Goal: Information Seeking & Learning: Learn about a topic

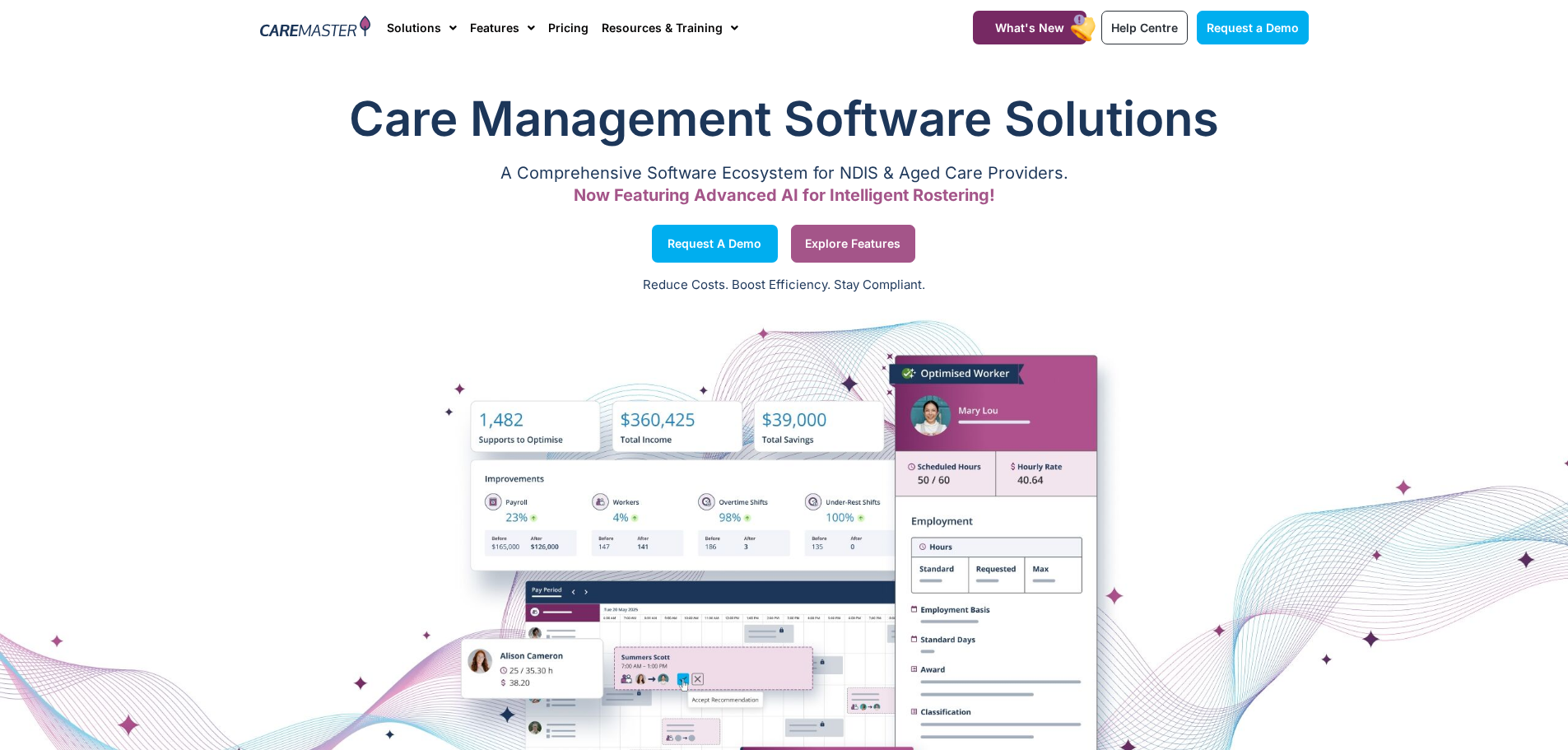
click at [860, 240] on span "Explore Features" at bounding box center [853, 244] width 96 height 8
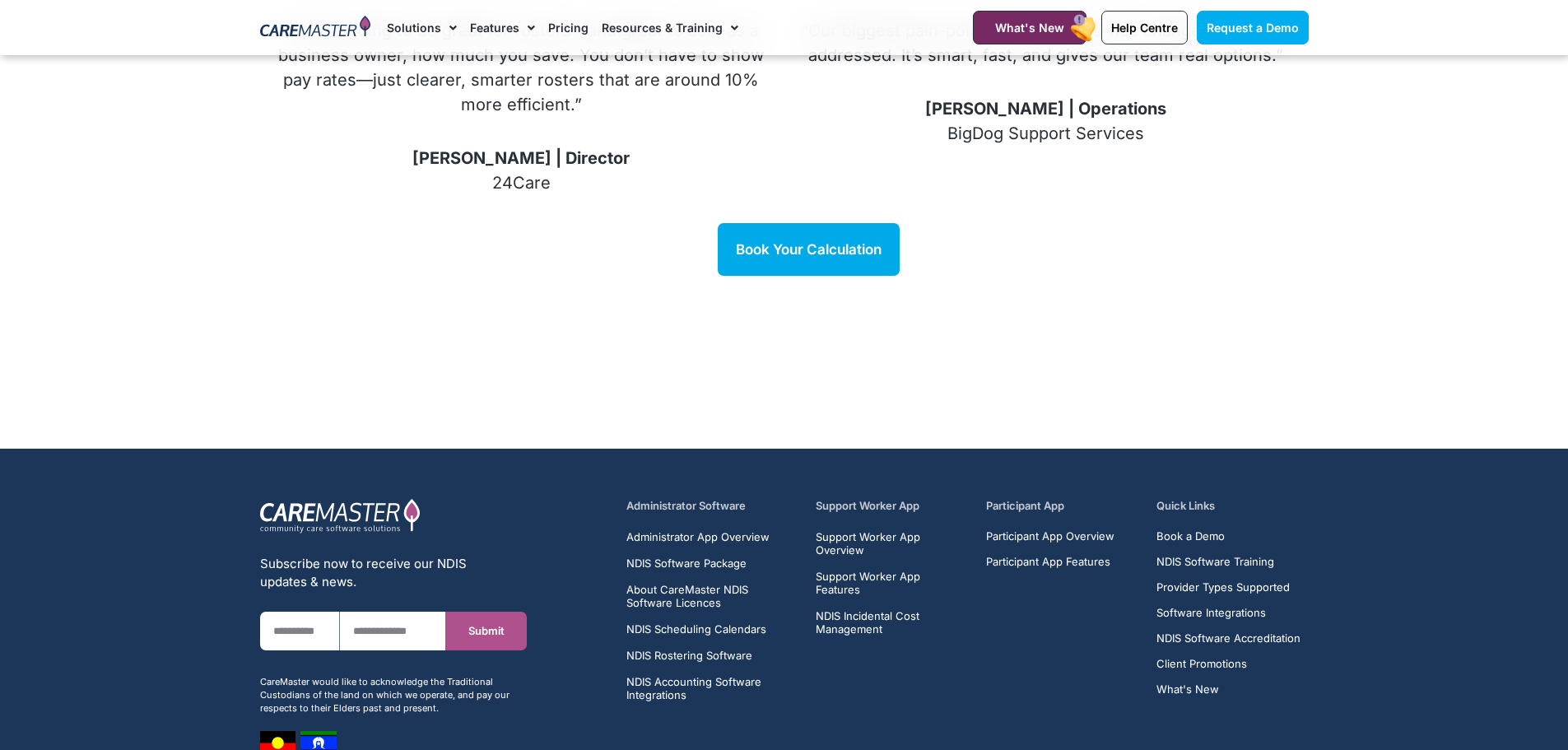
scroll to position [2375, 0]
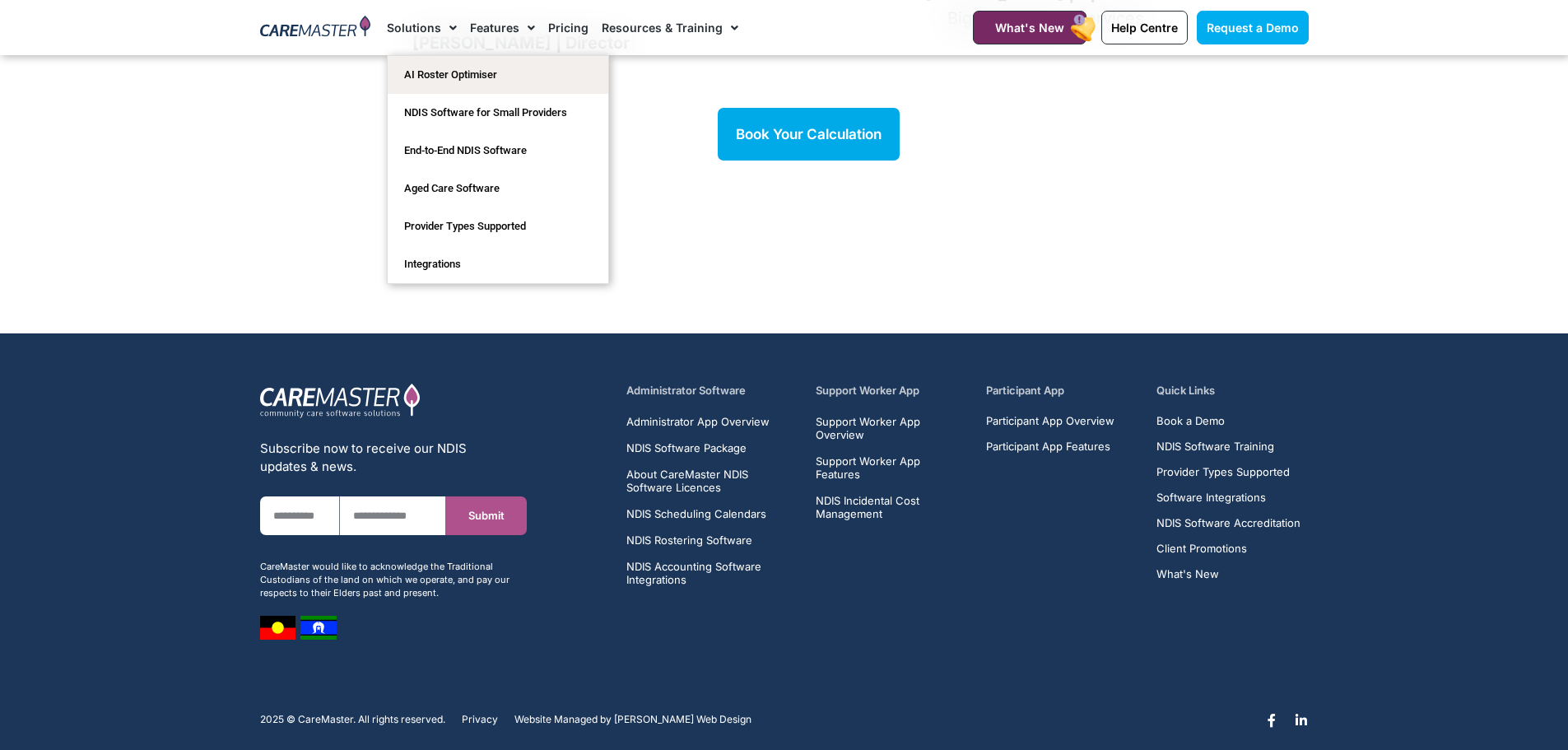
click at [406, 25] on link "Solutions" at bounding box center [422, 27] width 70 height 55
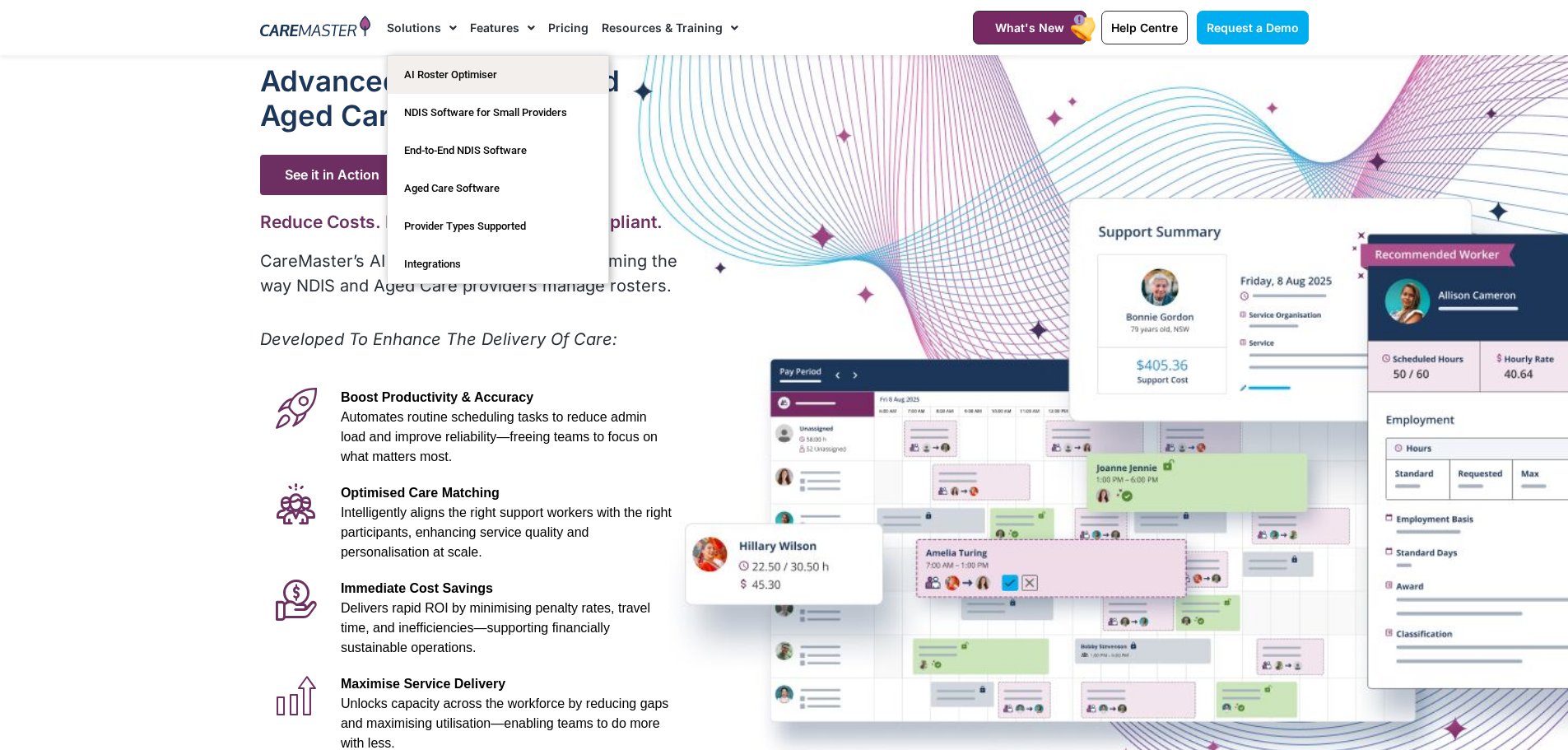
click at [433, 28] on link "Solutions" at bounding box center [422, 27] width 70 height 55
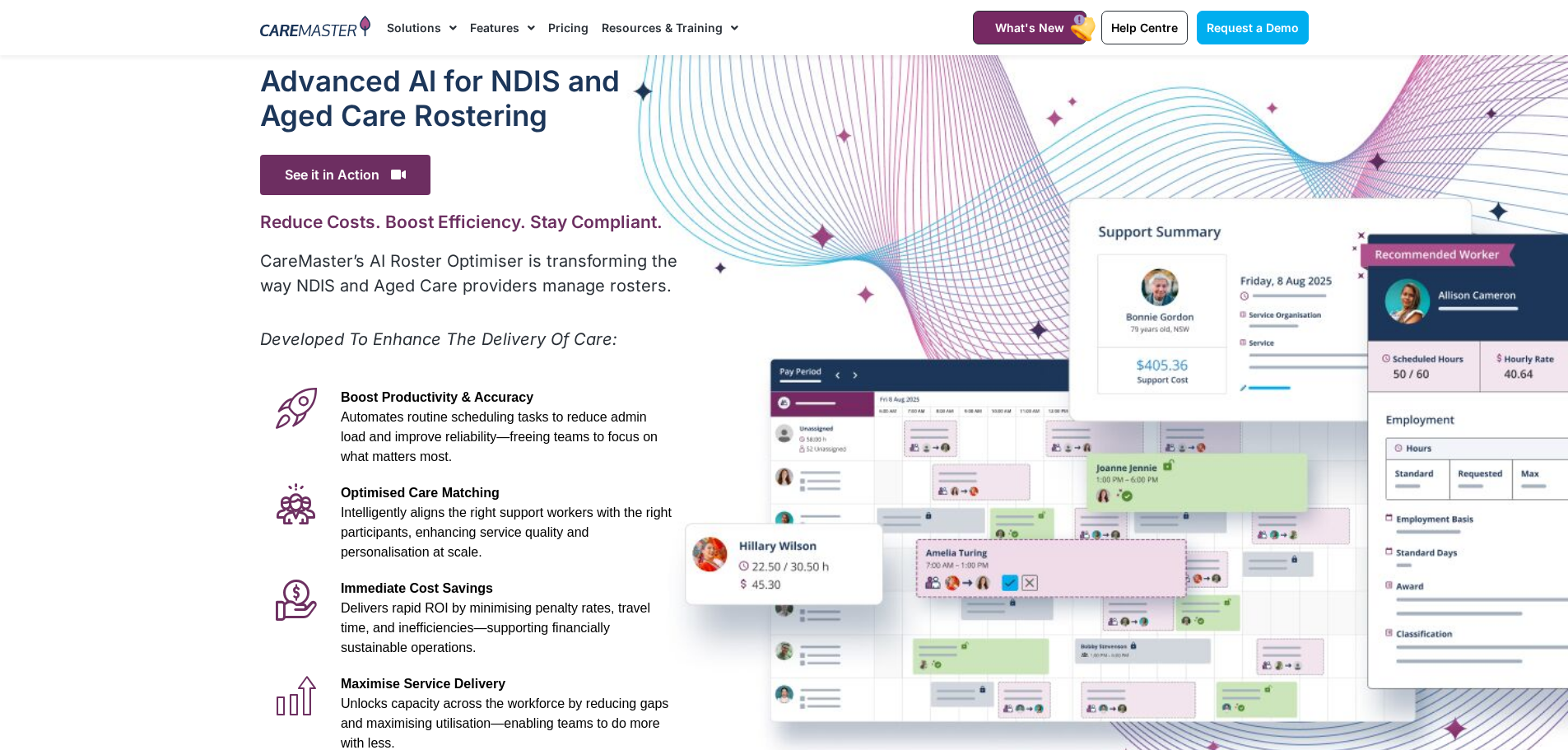
click at [433, 28] on link "Solutions" at bounding box center [422, 27] width 70 height 55
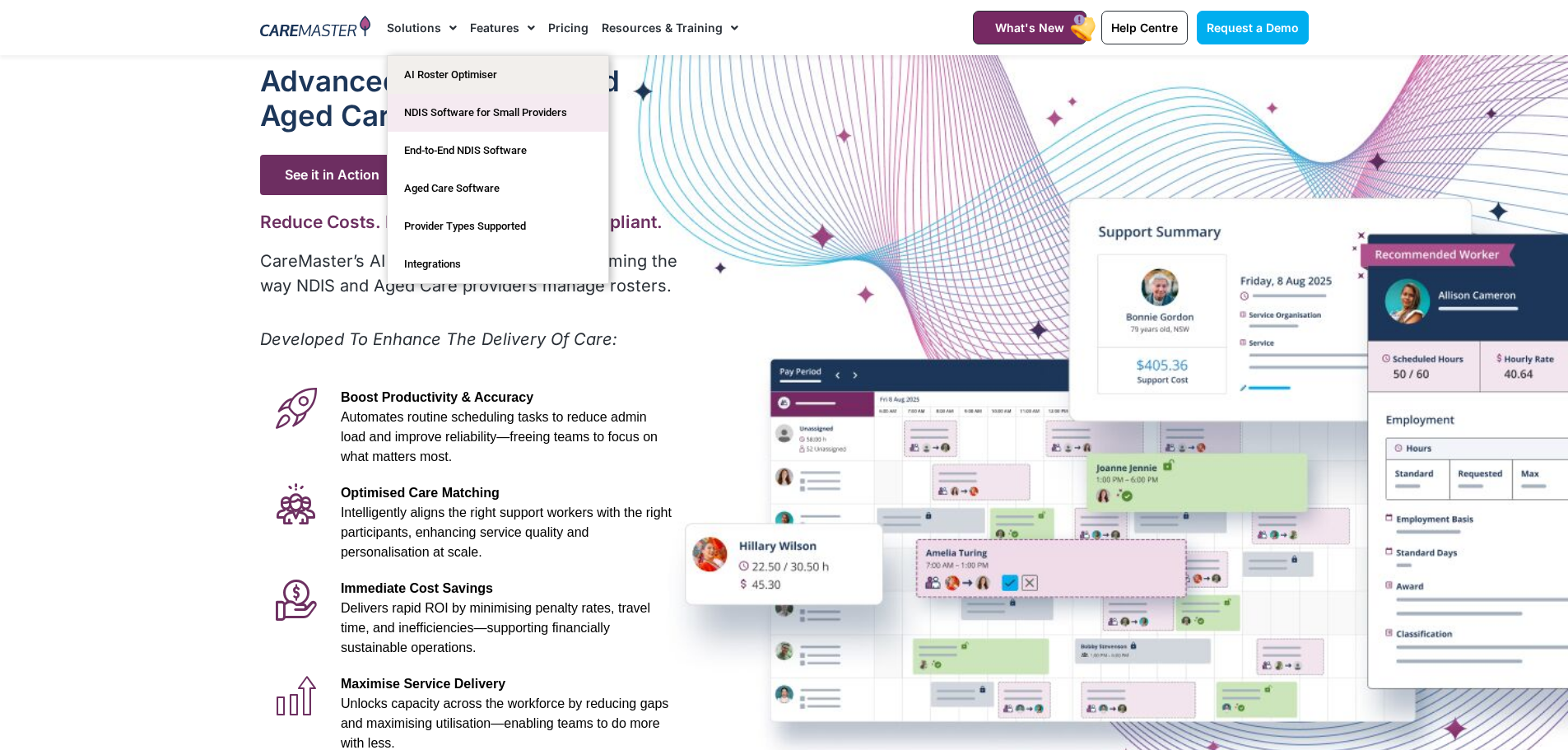
click at [443, 111] on link "NDIS Software for Small Providers" at bounding box center [498, 113] width 221 height 38
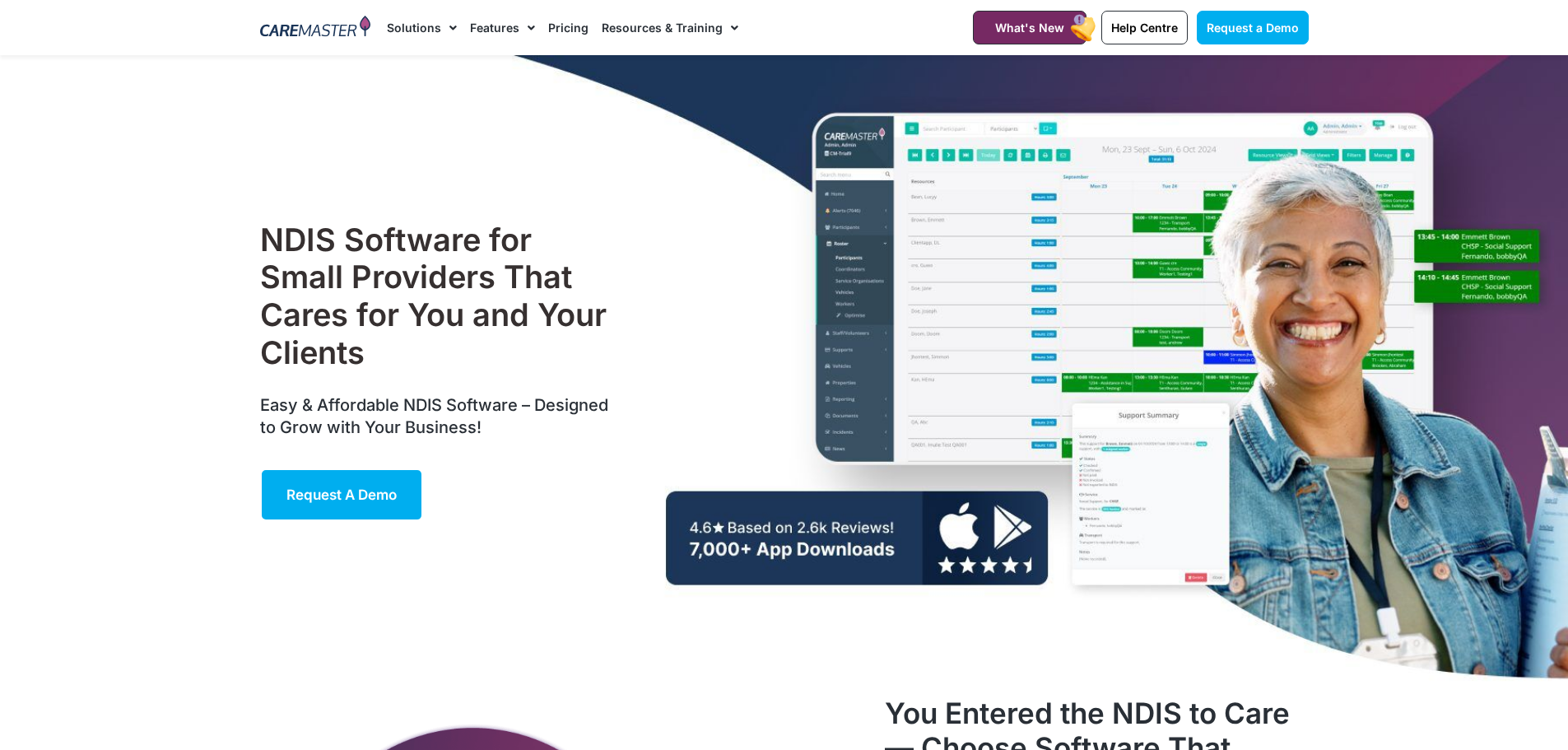
click at [550, 32] on link "Pricing" at bounding box center [568, 27] width 41 height 55
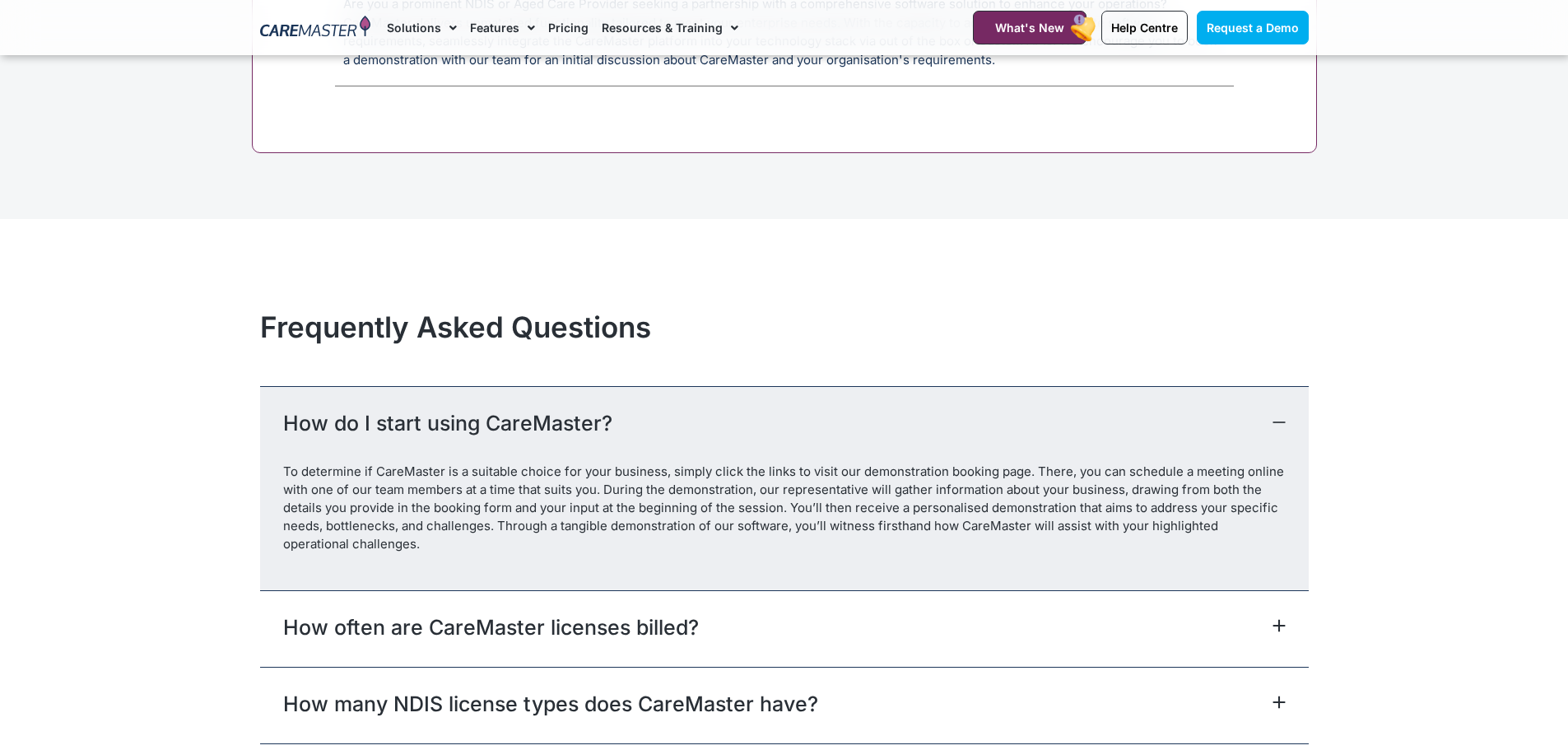
scroll to position [7329, 0]
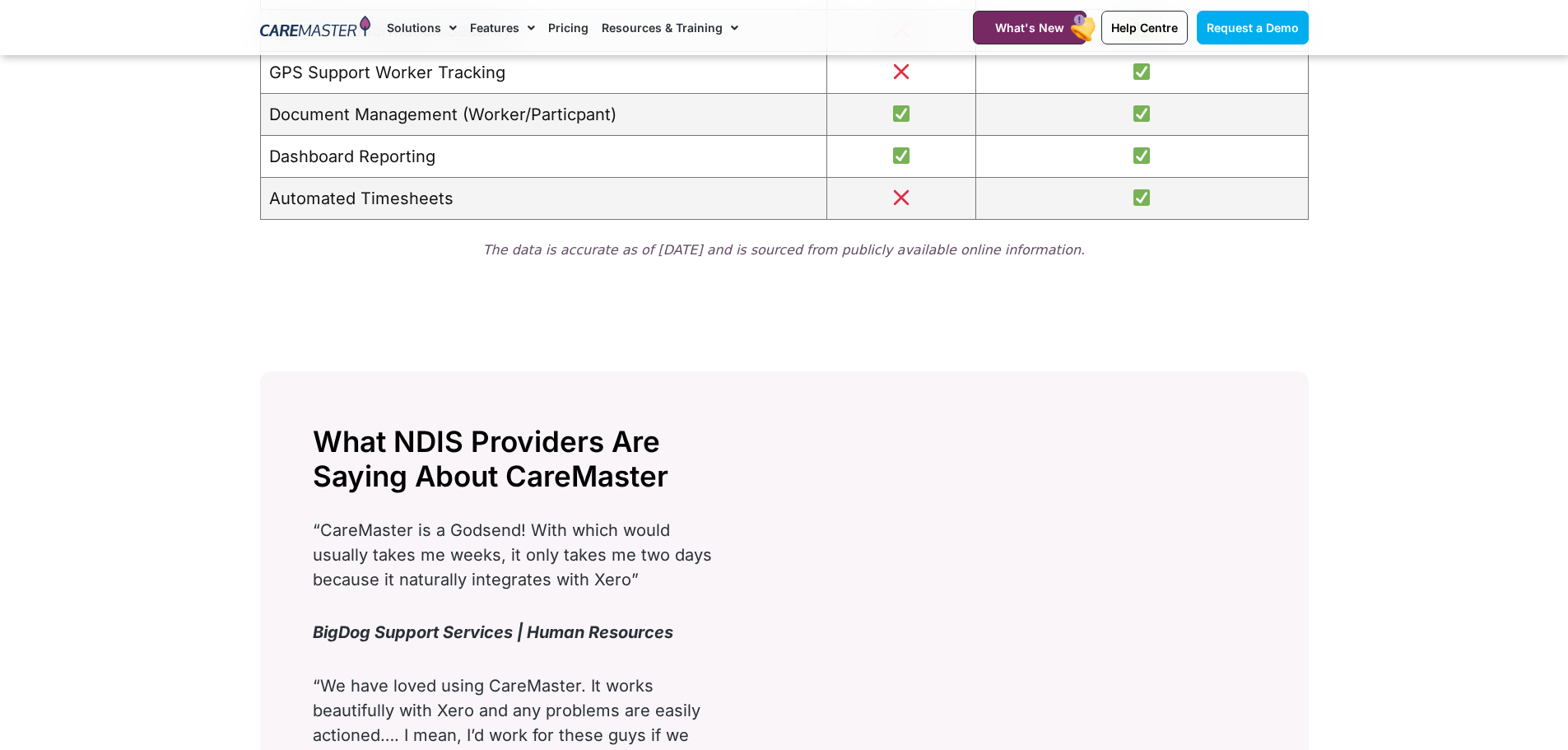
scroll to position [2224, 0]
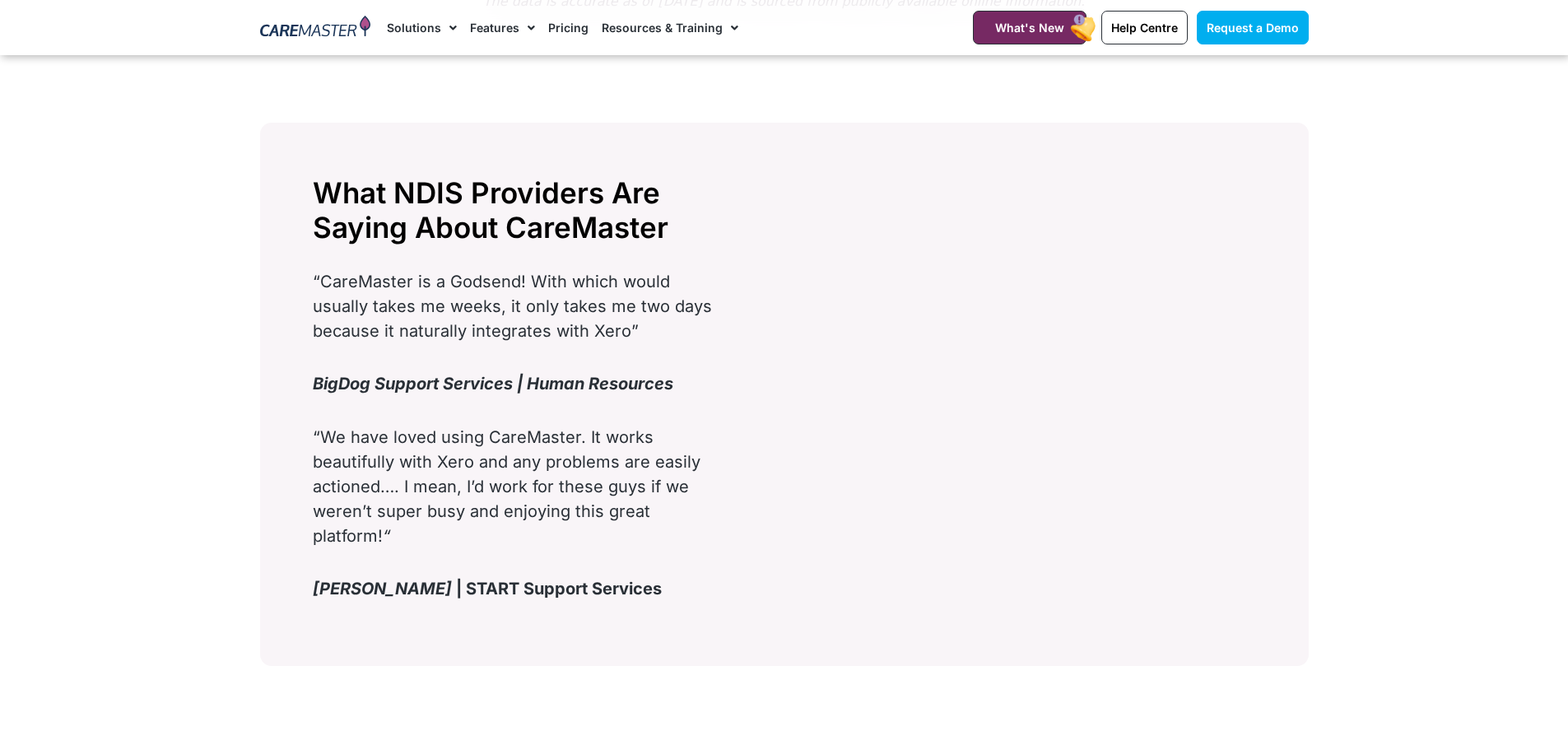
click at [560, 20] on link "Pricing" at bounding box center [568, 27] width 41 height 55
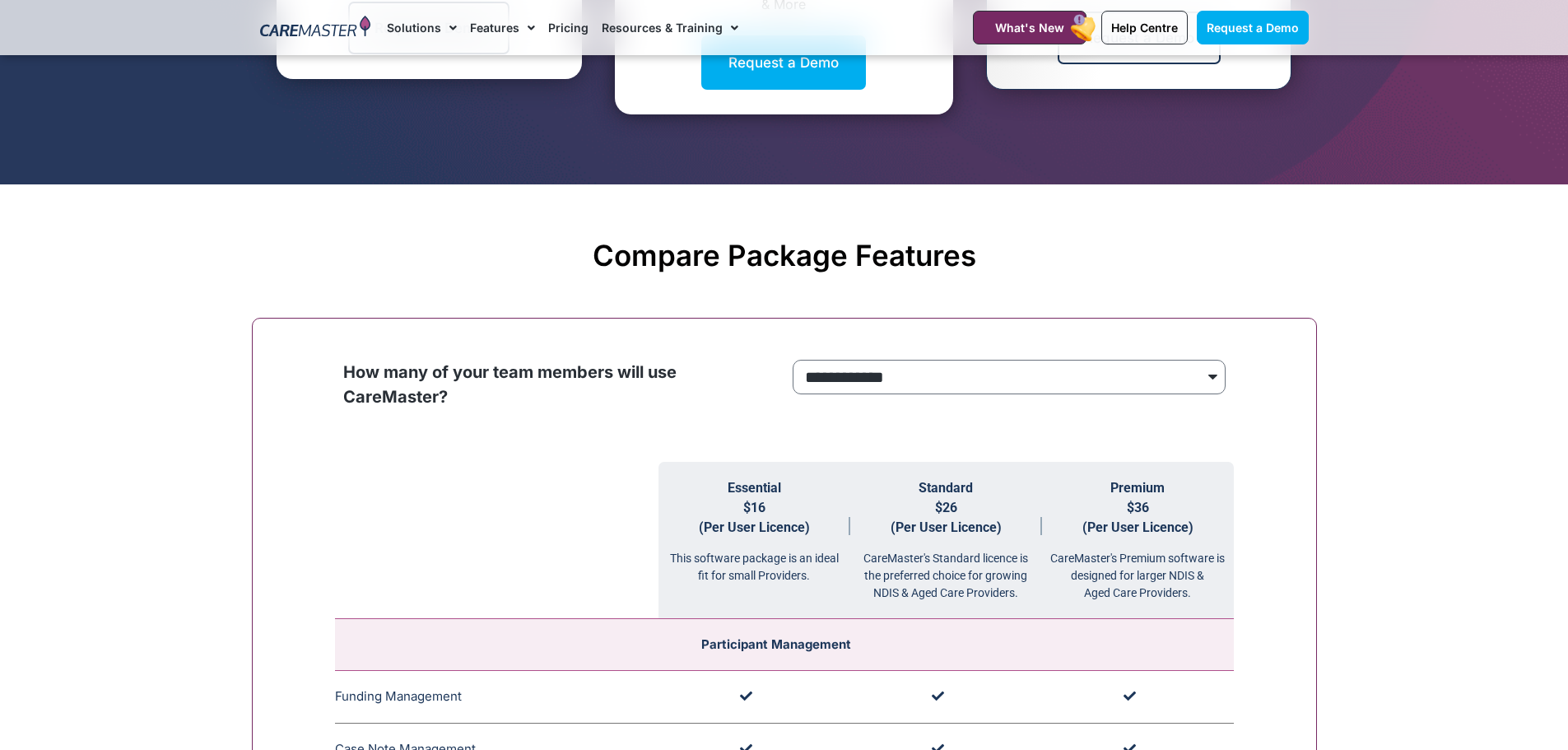
scroll to position [1236, 0]
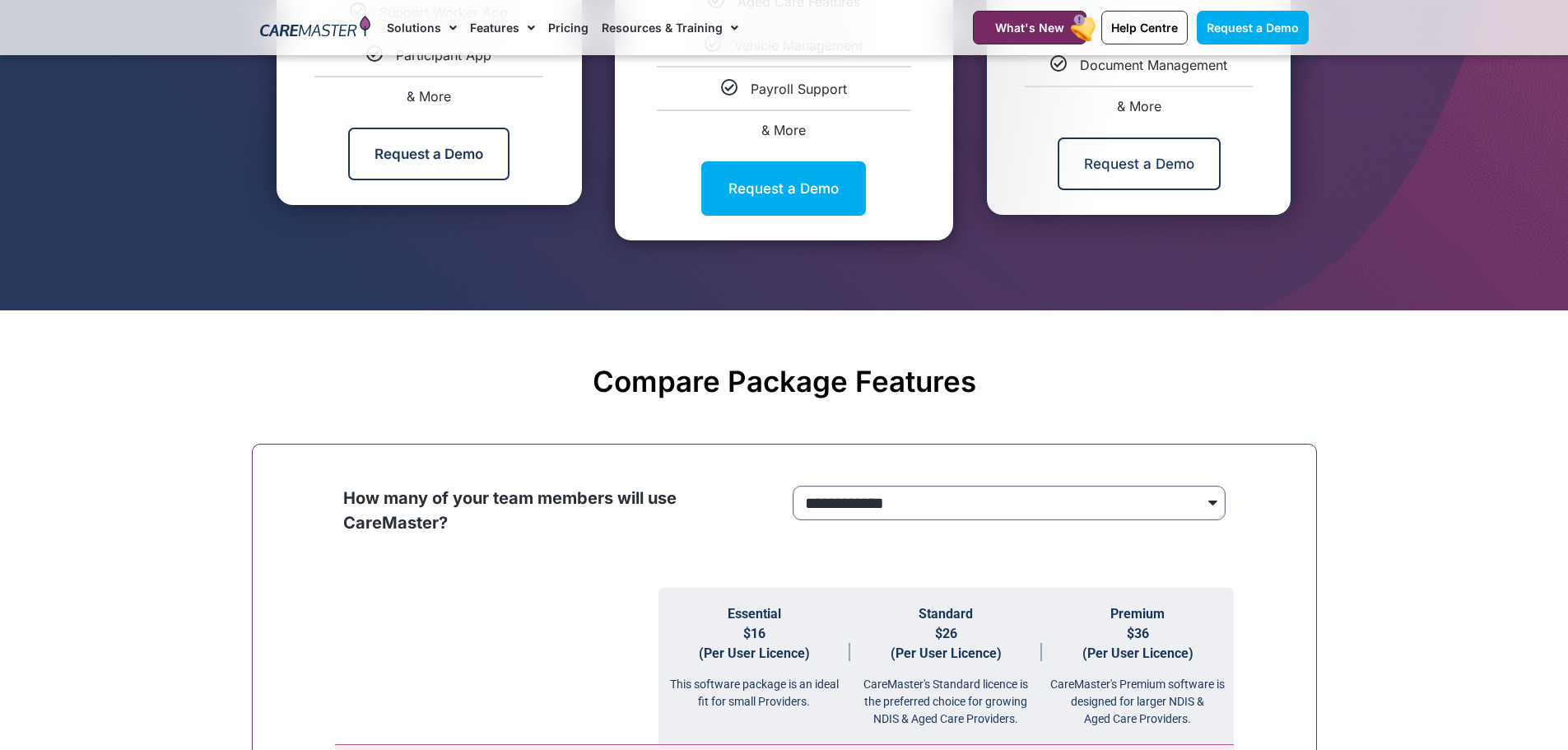
click at [909, 509] on select "**********" at bounding box center [1010, 503] width 433 height 34
select select "****"
click at [793, 486] on select "**********" at bounding box center [1010, 503] width 433 height 34
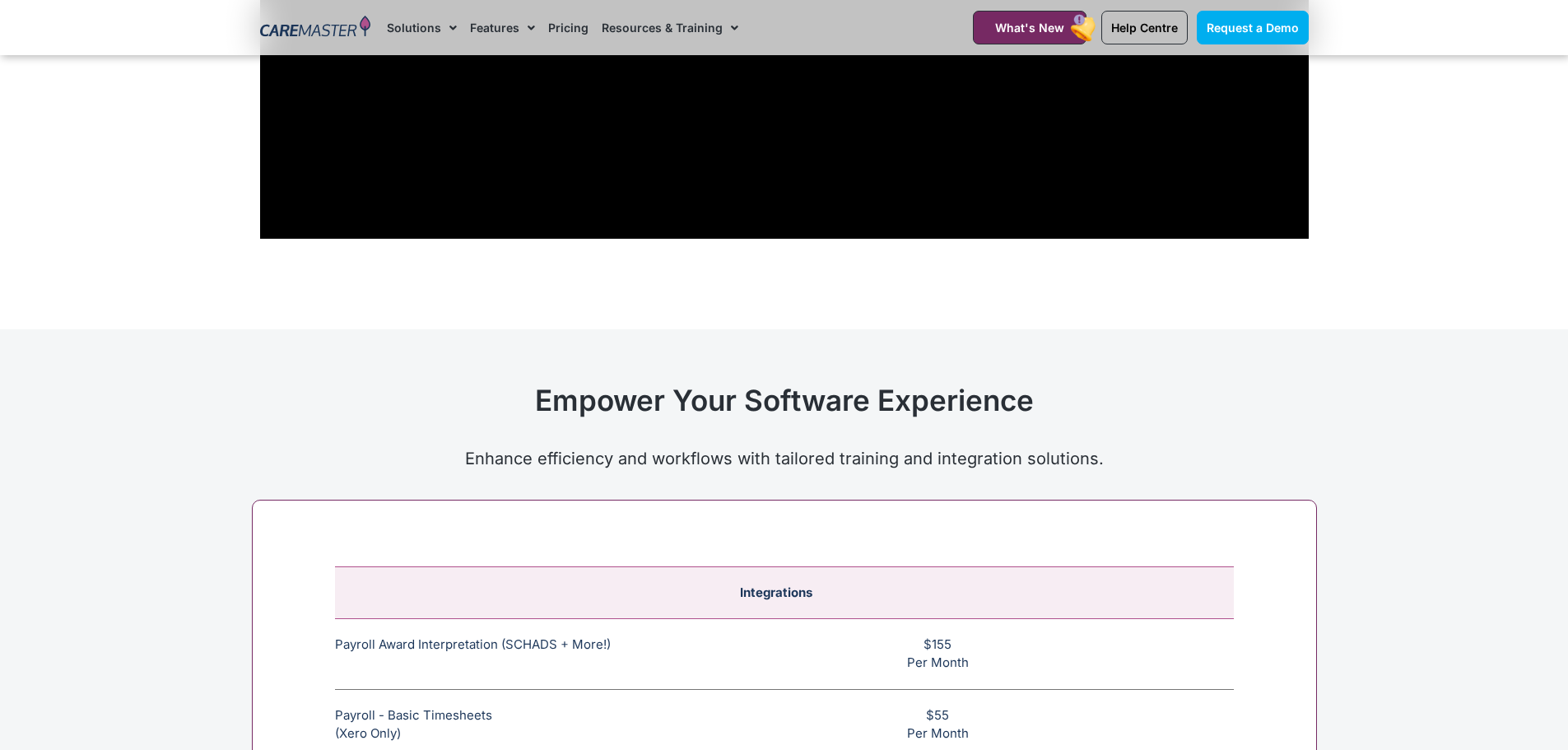
scroll to position [6259, 0]
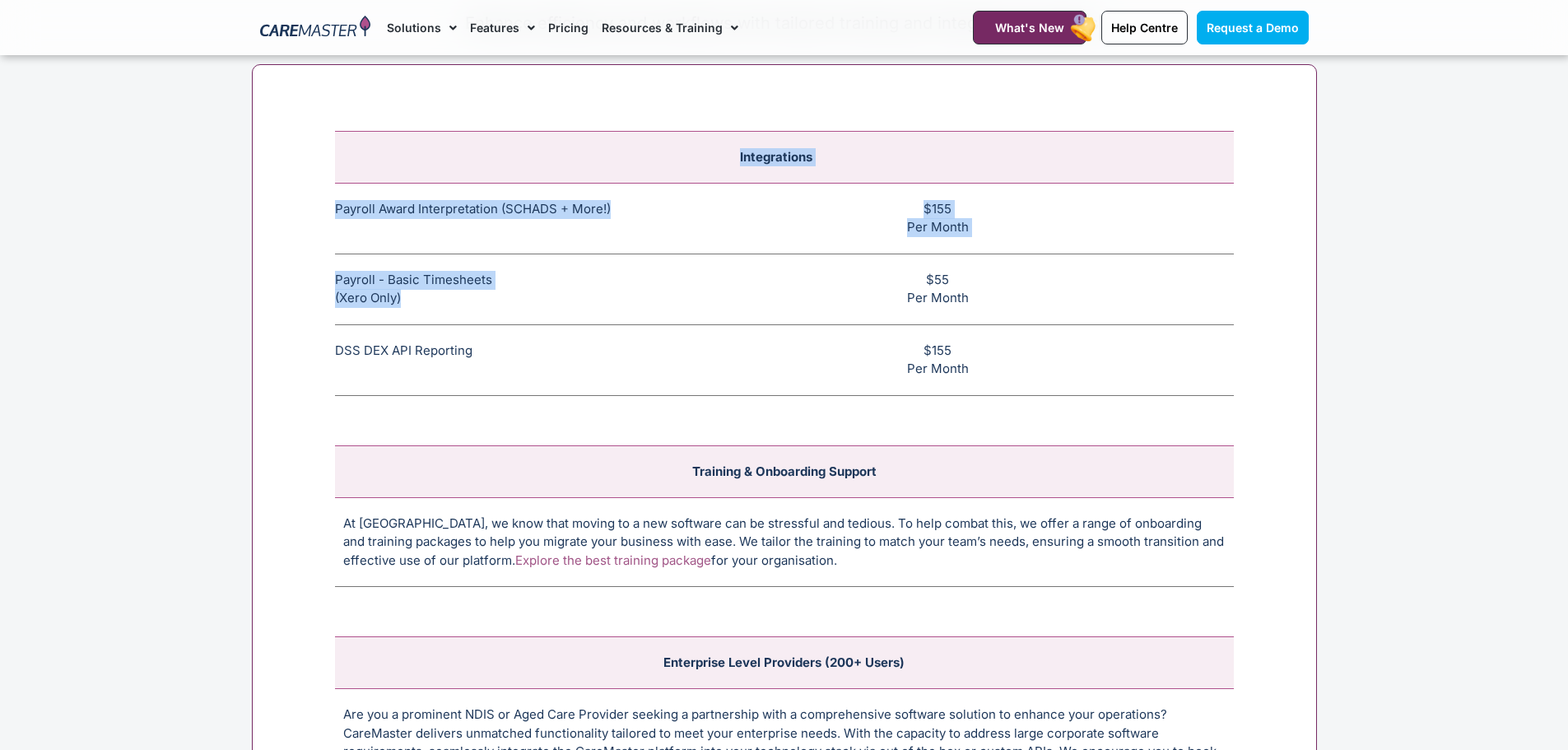
drag, startPoint x: 410, startPoint y: 299, endPoint x: 547, endPoint y: 297, distance: 137.0
click at [315, 279] on div "Integrations Payroll Award Interpretation (SCHADS + More!) The SCHADS Award int…" at bounding box center [784, 464] width 1065 height 801
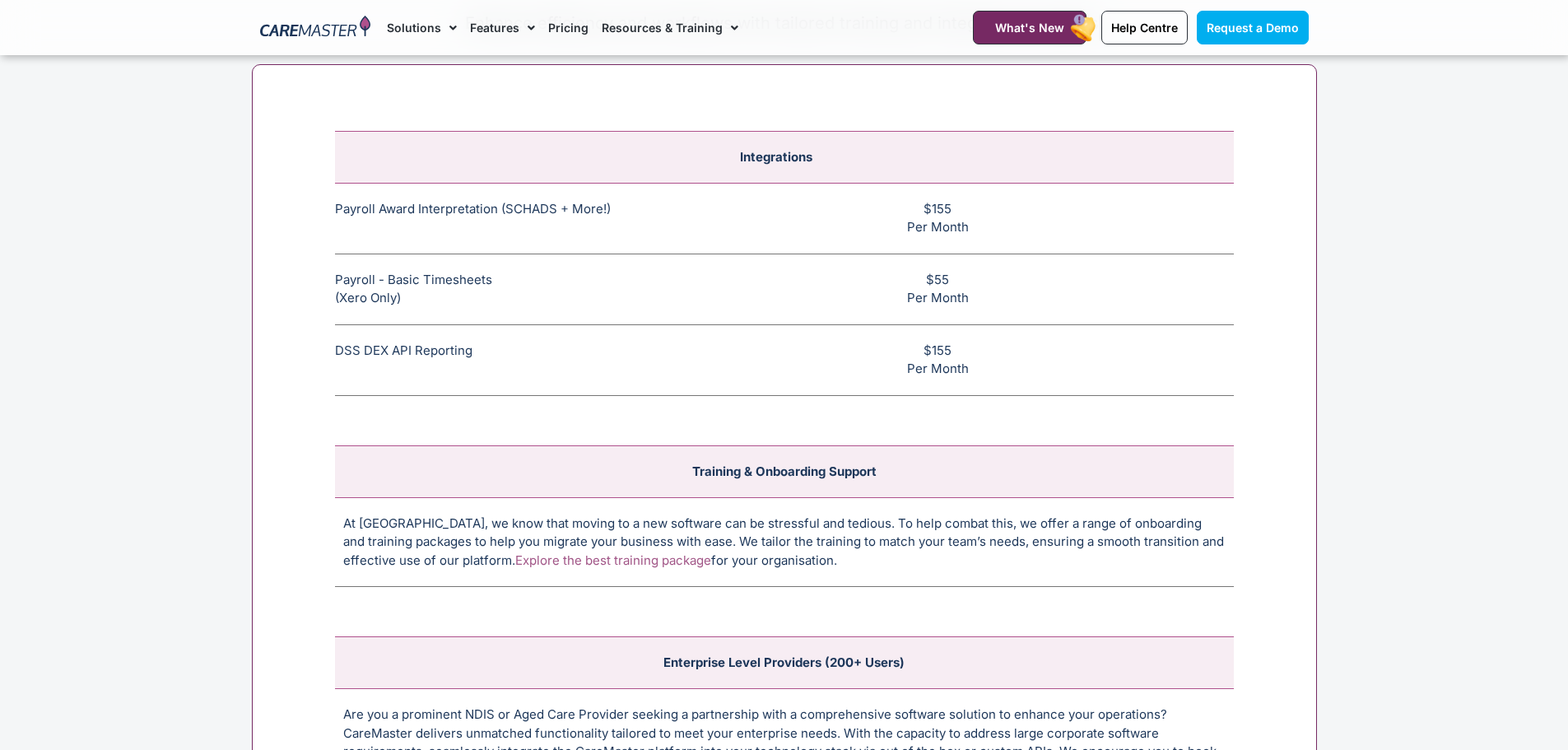
click at [612, 304] on td "Payroll - Basic Timesheets (Xero Only) The basic payroll feature allows timeshe…" at bounding box center [496, 289] width 324 height 70
drag, startPoint x: 992, startPoint y: 301, endPoint x: 334, endPoint y: 282, distance: 658.3
click at [335, 282] on tr "Payroll - Basic Timesheets (Xero Only) The basic payroll feature allows timeshe…" at bounding box center [784, 289] width 899 height 70
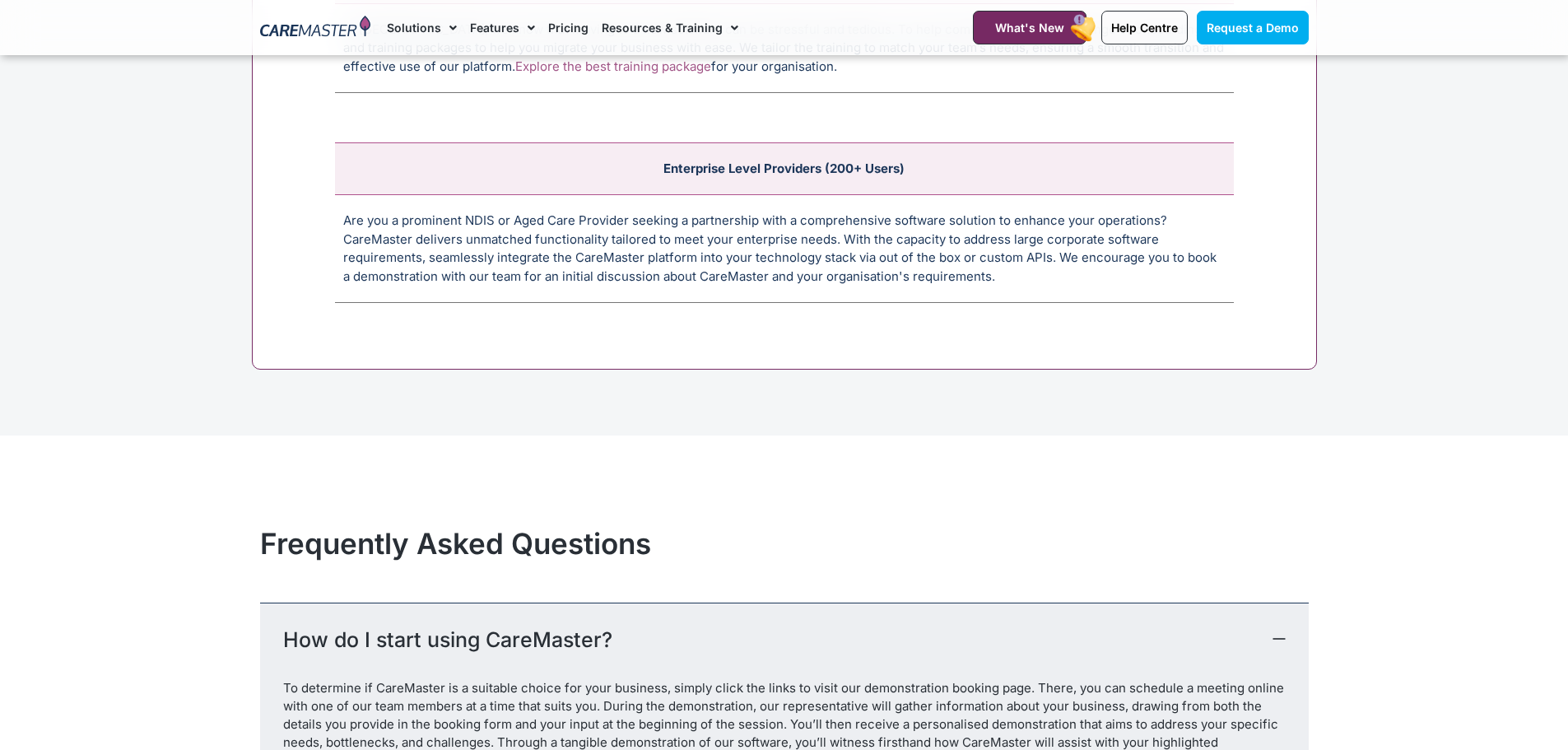
scroll to position [7165, 0]
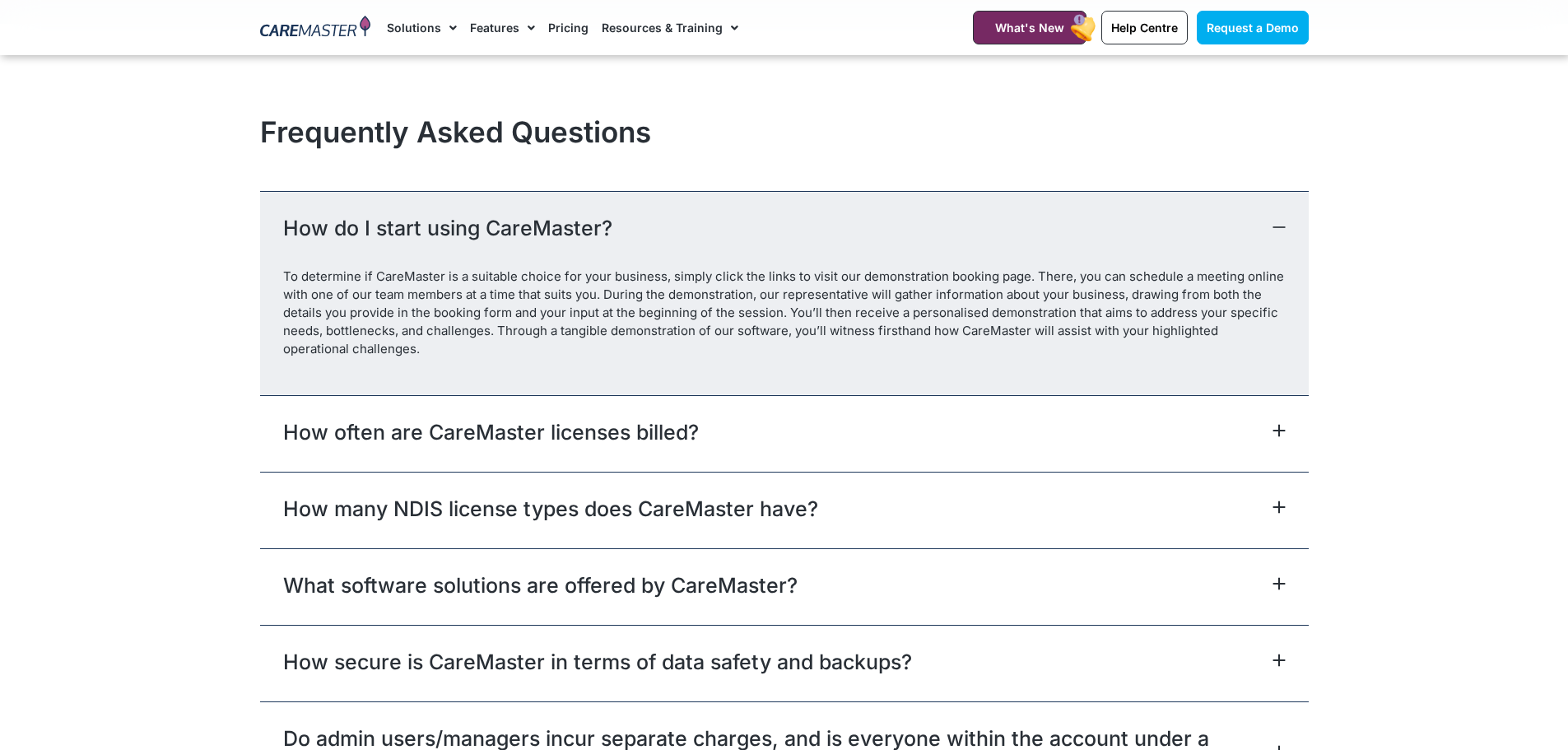
click at [788, 428] on div "How often are CareMaster licenses billed?" at bounding box center [784, 433] width 1049 height 77
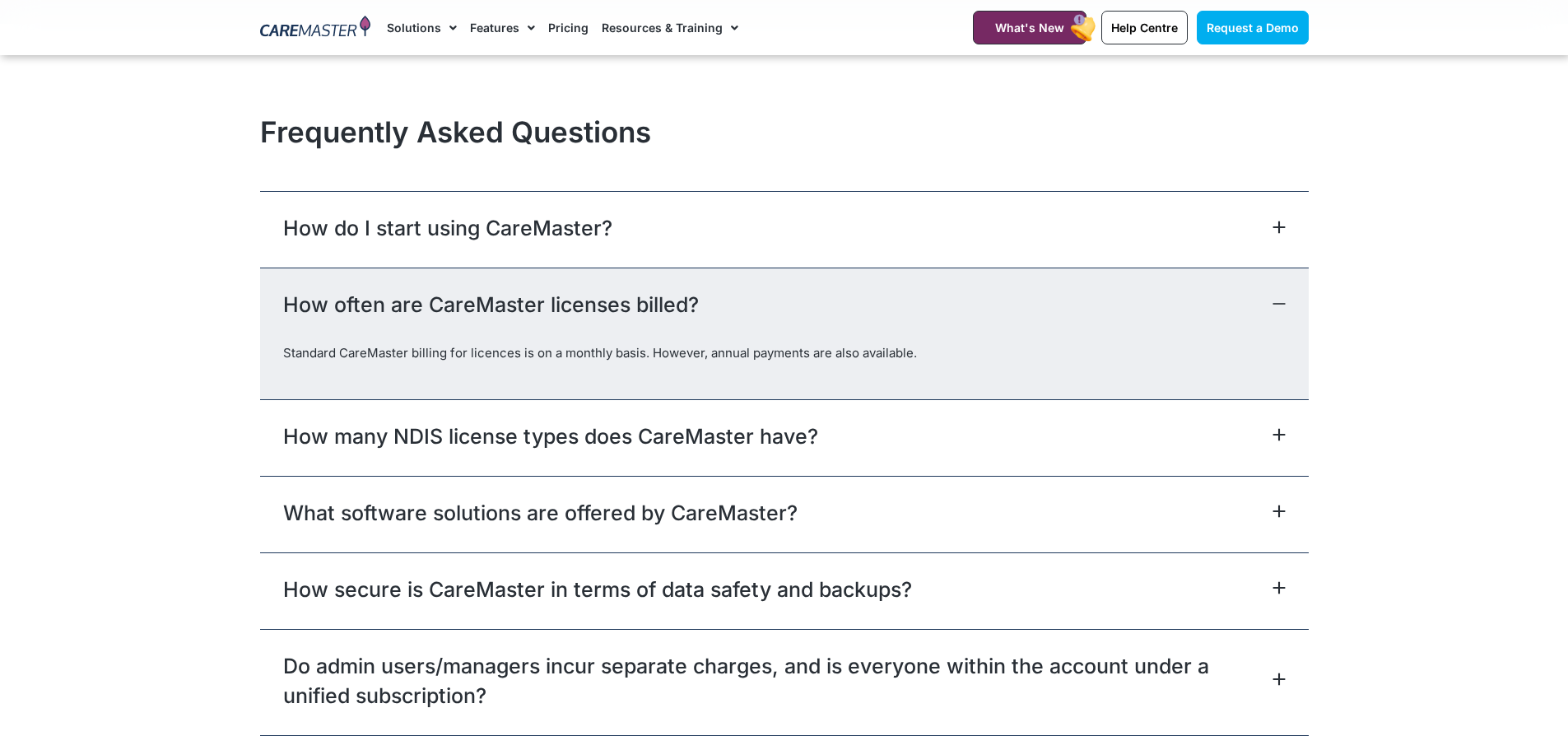
click at [788, 428] on link "How many NDIS license types does CareMaster have?" at bounding box center [550, 436] width 535 height 30
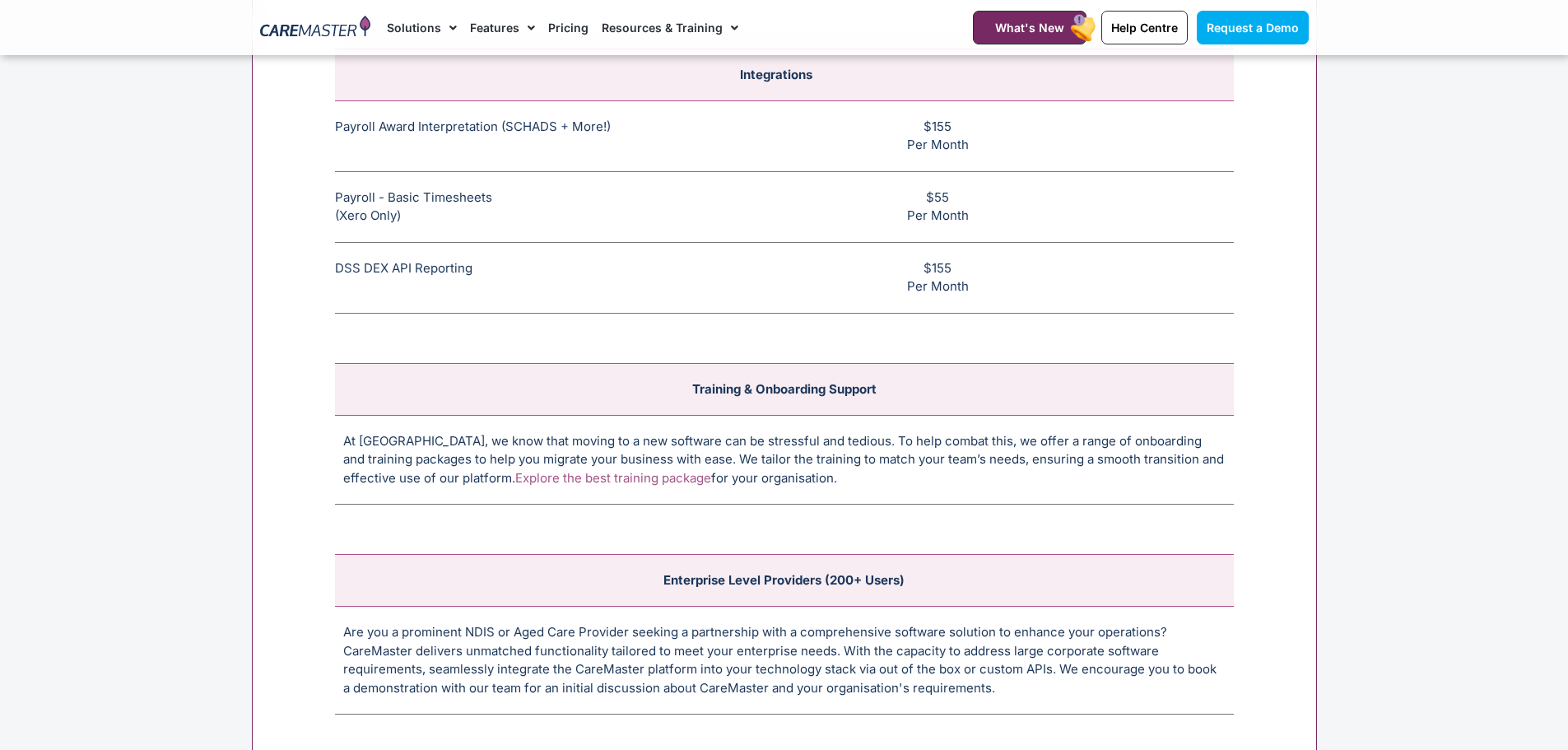
scroll to position [6095, 0]
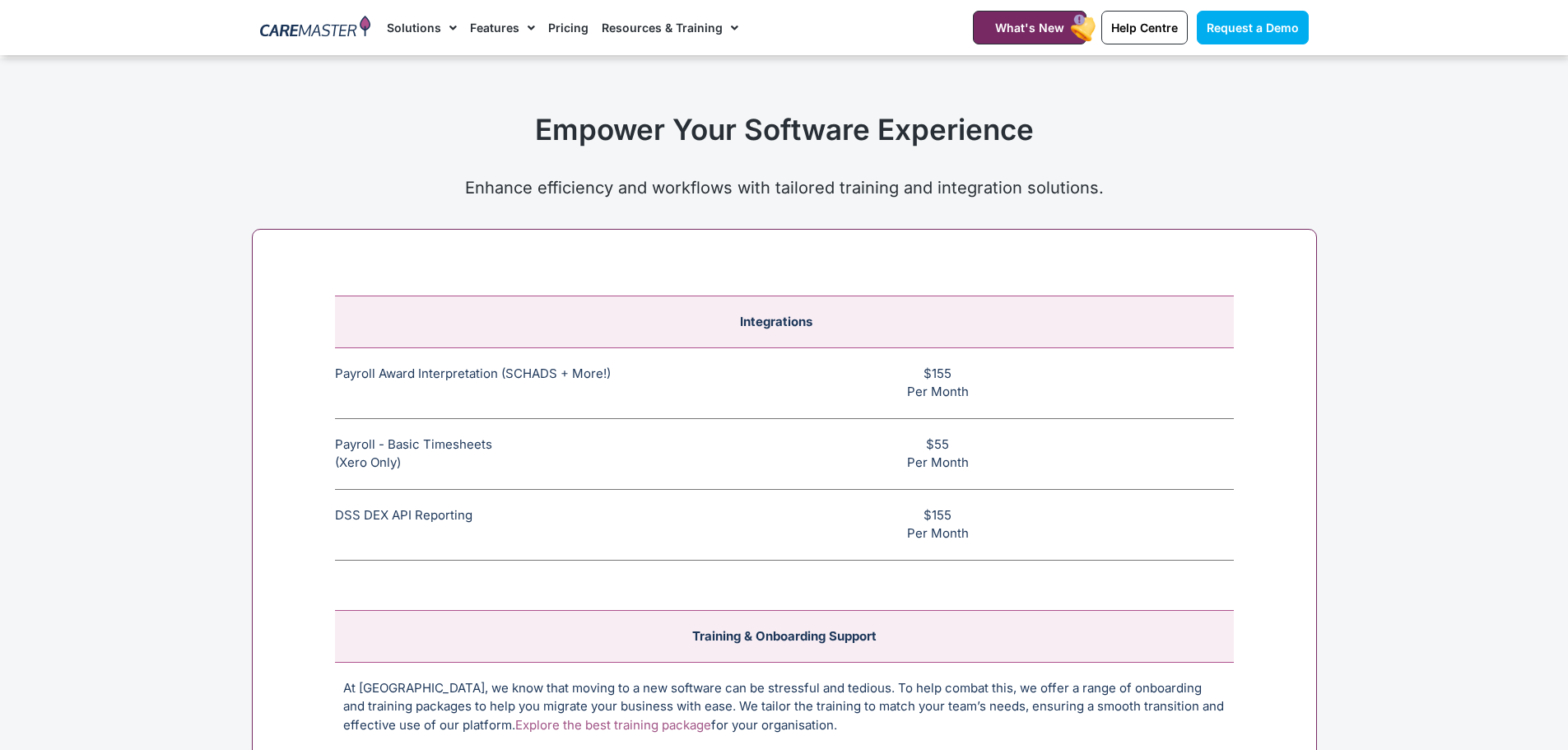
click at [791, 442] on td "$55 Per Month" at bounding box center [946, 454] width 576 height 70
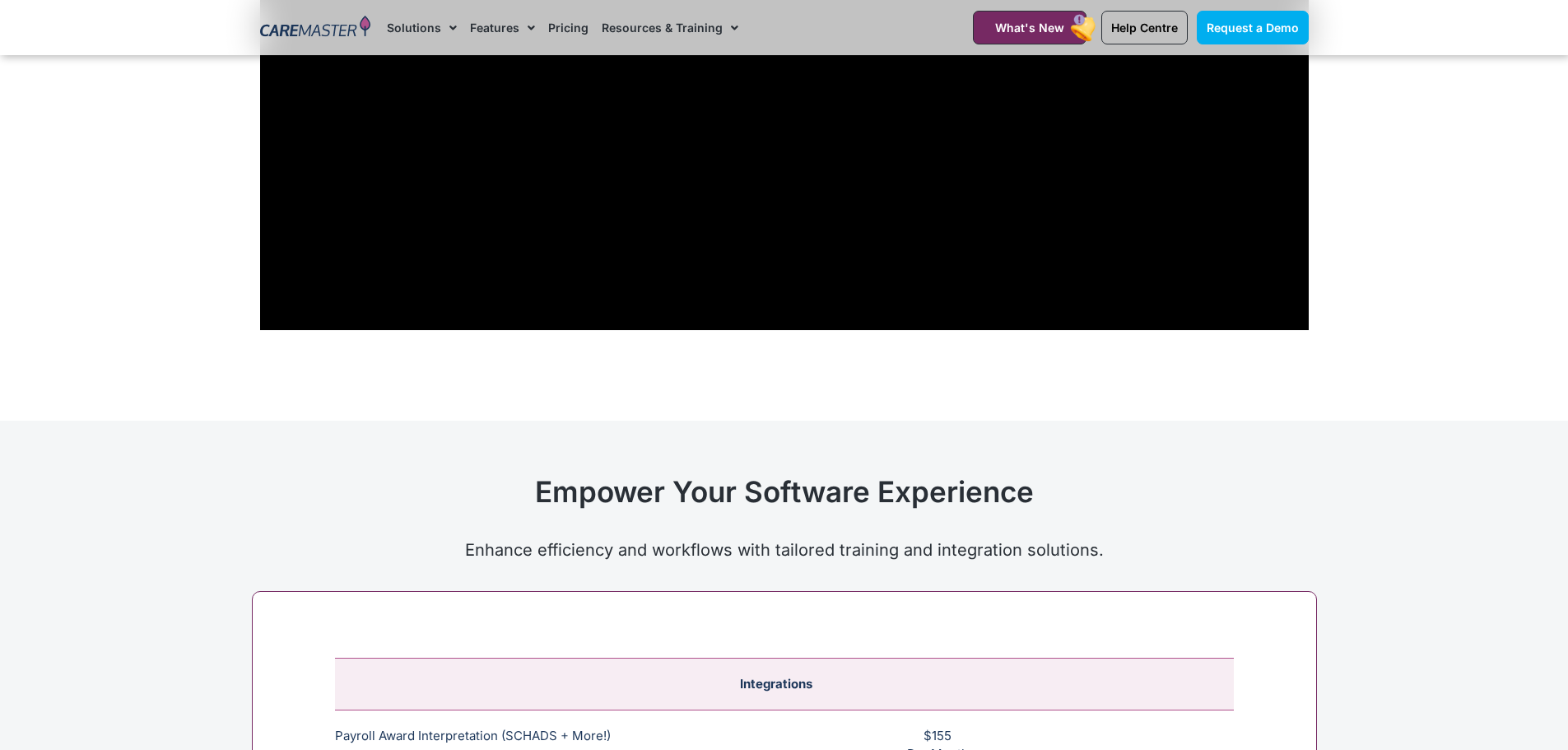
scroll to position [5518, 0]
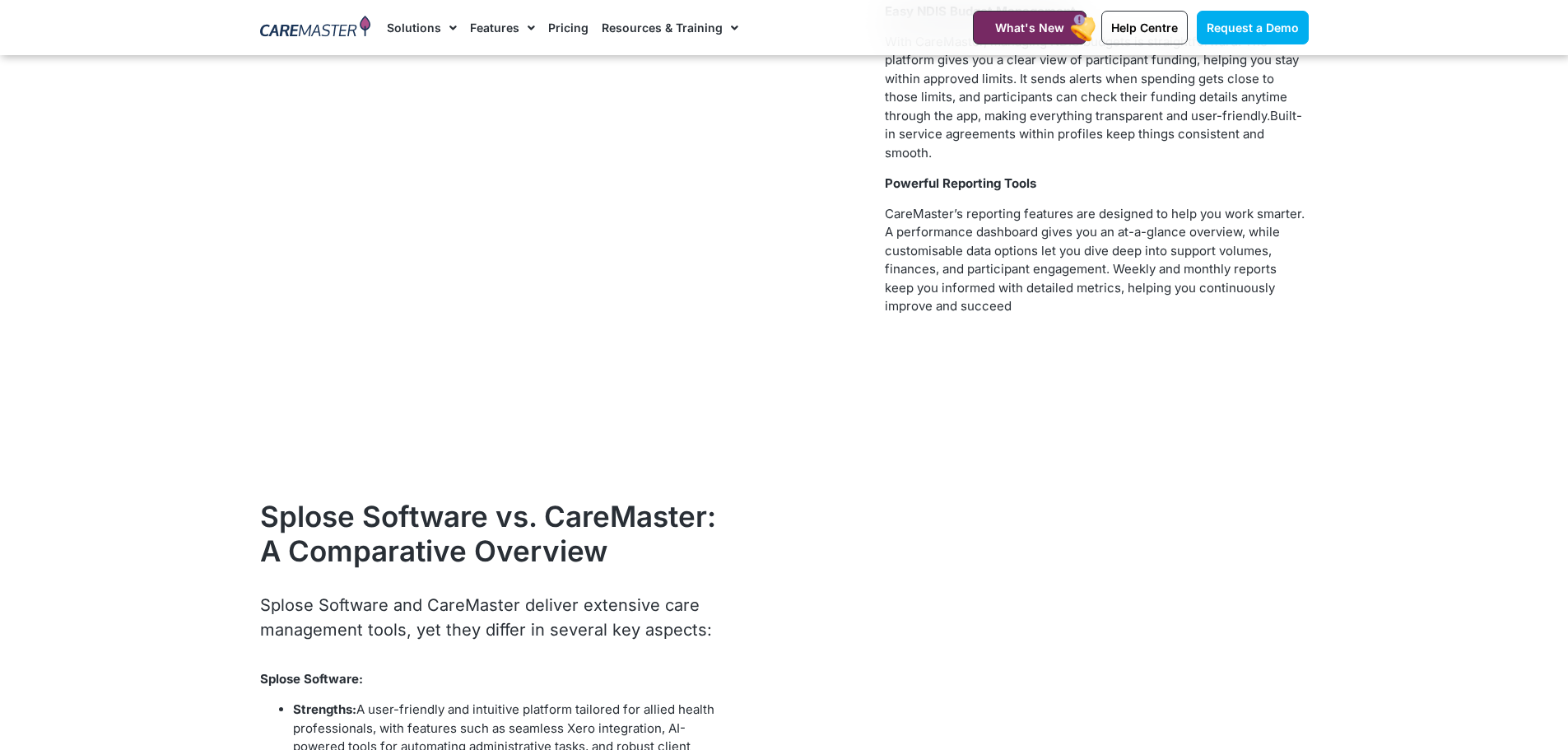
scroll to position [6341, 0]
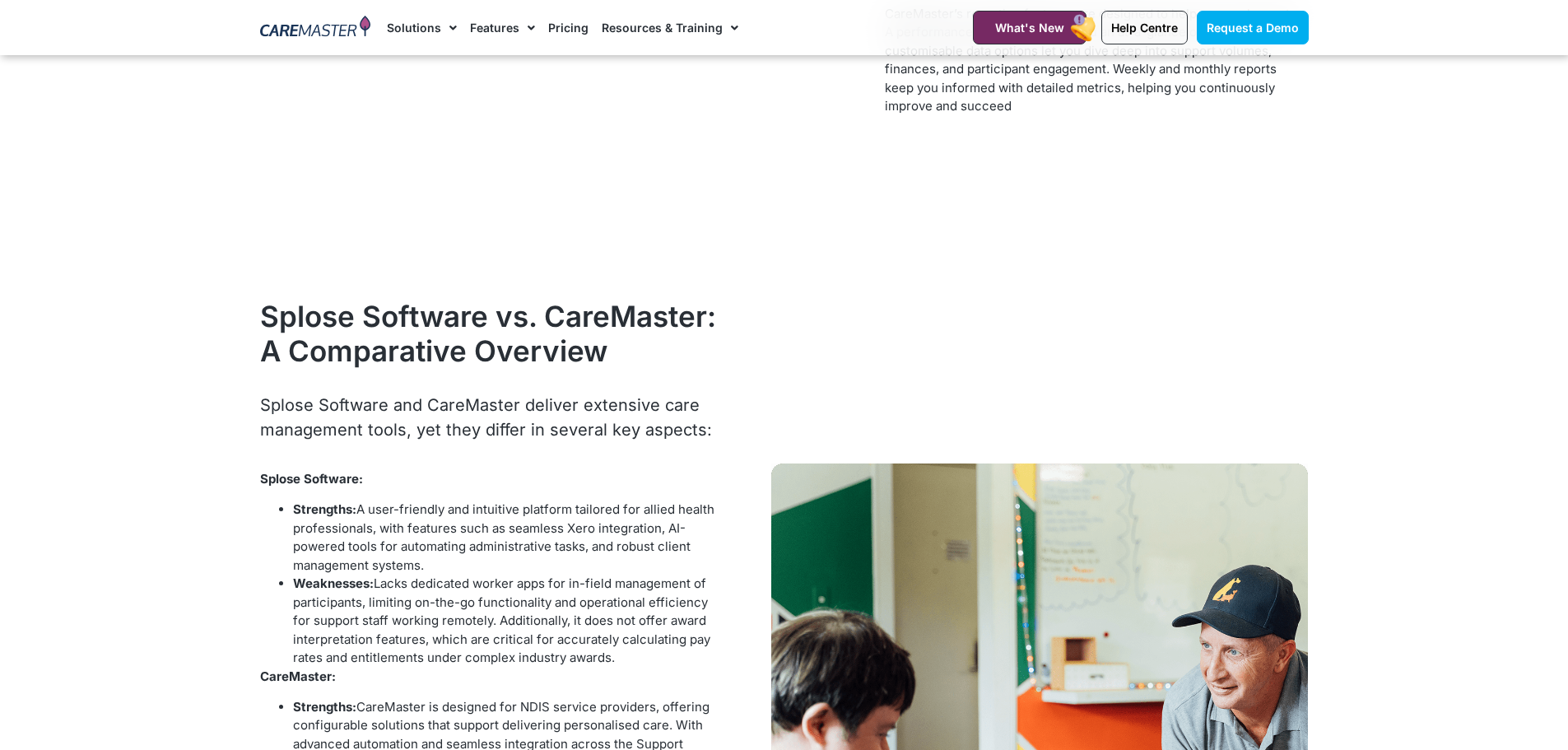
click at [558, 24] on link "Pricing" at bounding box center [568, 27] width 41 height 55
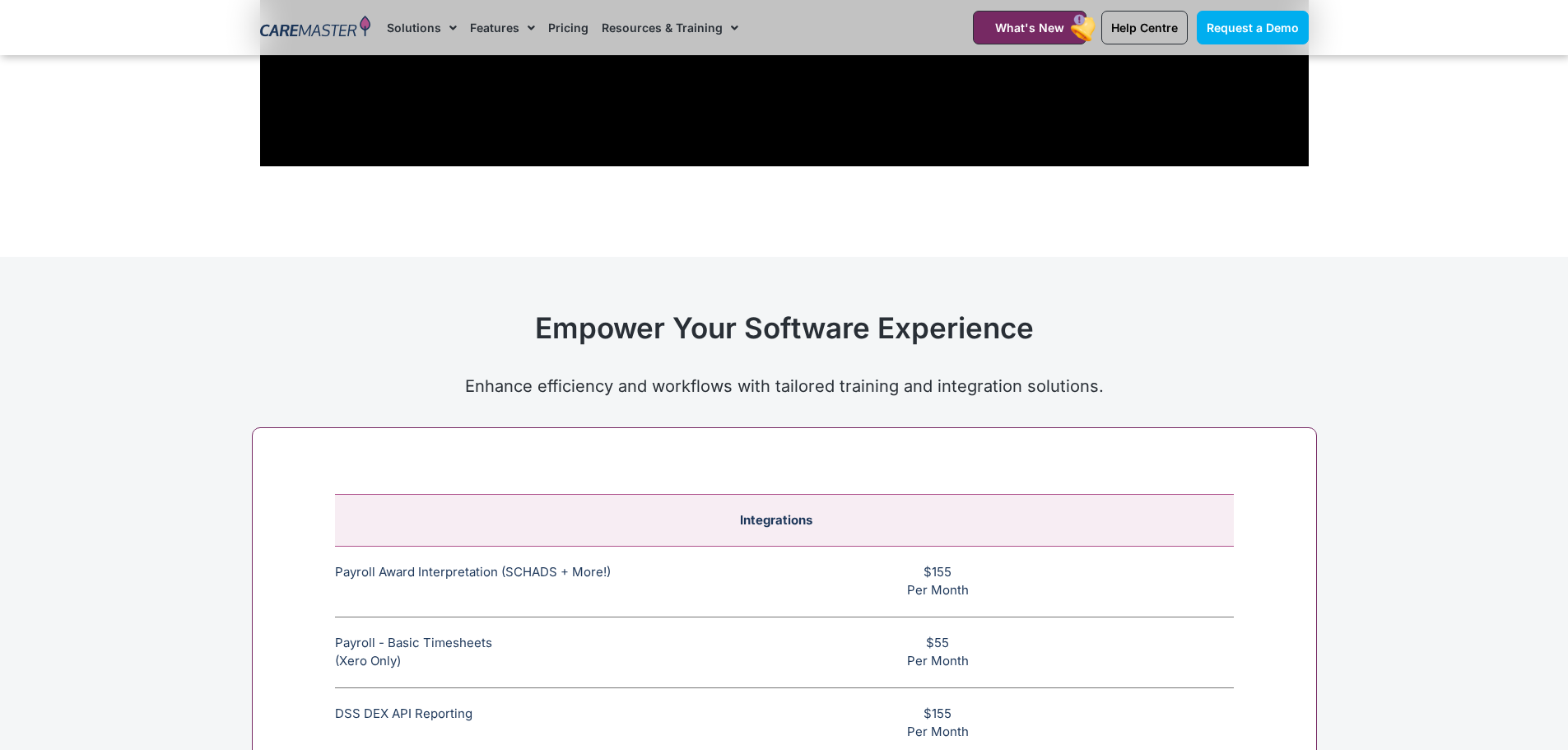
scroll to position [6259, 0]
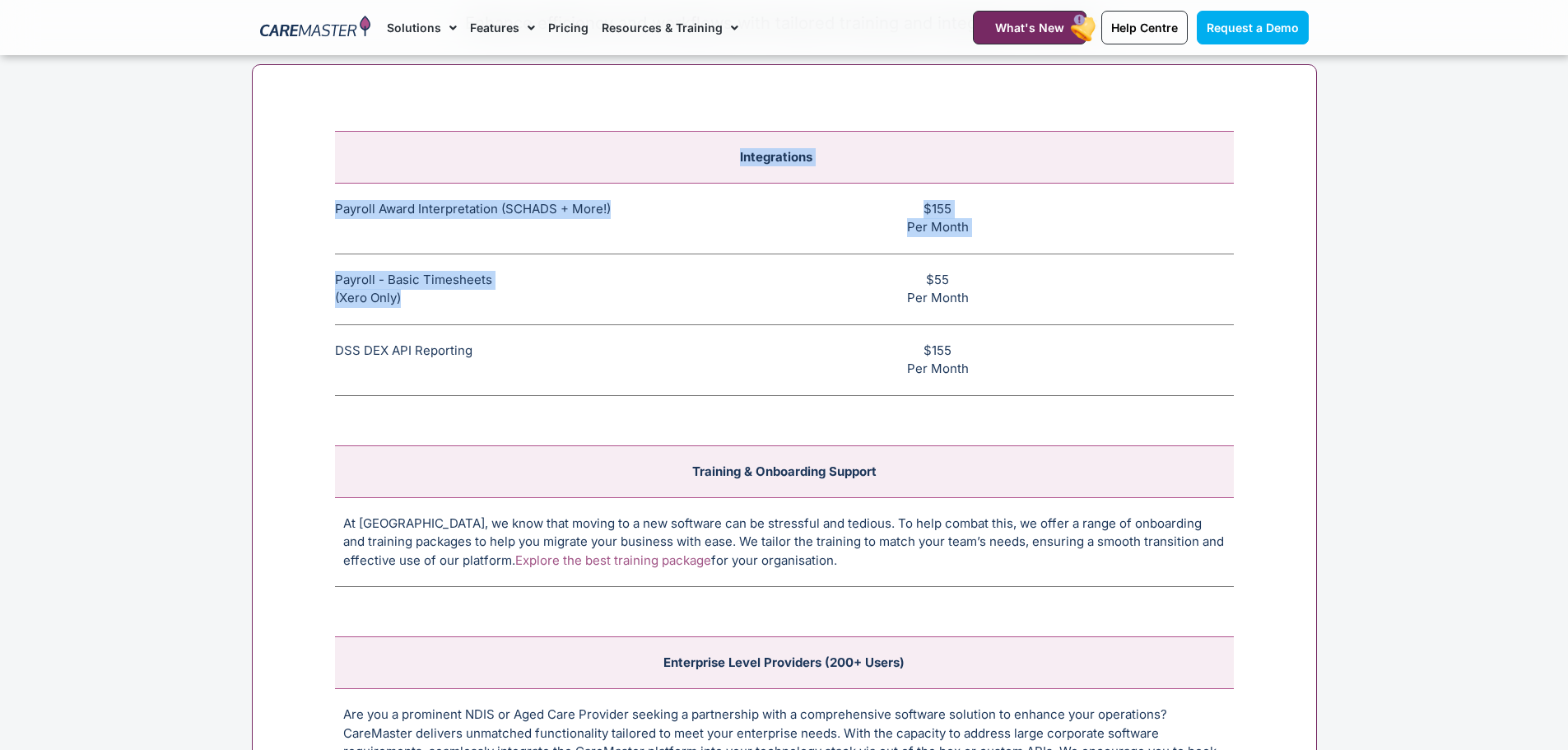
click at [297, 272] on div "Integrations Payroll Award Interpretation (SCHADS + More!) The SCHADS Award int…" at bounding box center [784, 464] width 1065 height 801
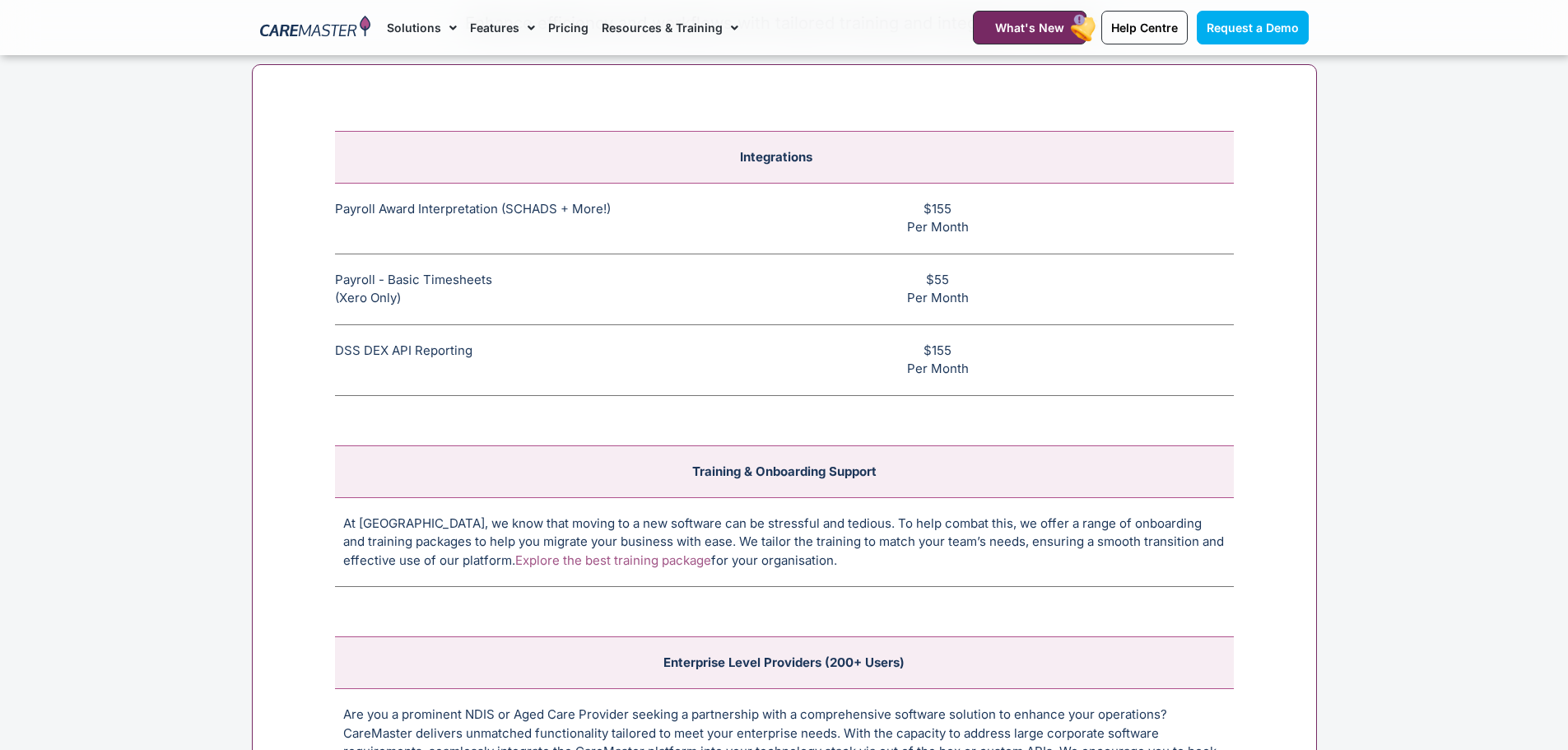
click at [461, 313] on td "Payroll - Basic Timesheets (Xero Only) The basic payroll feature allows timeshe…" at bounding box center [496, 289] width 324 height 70
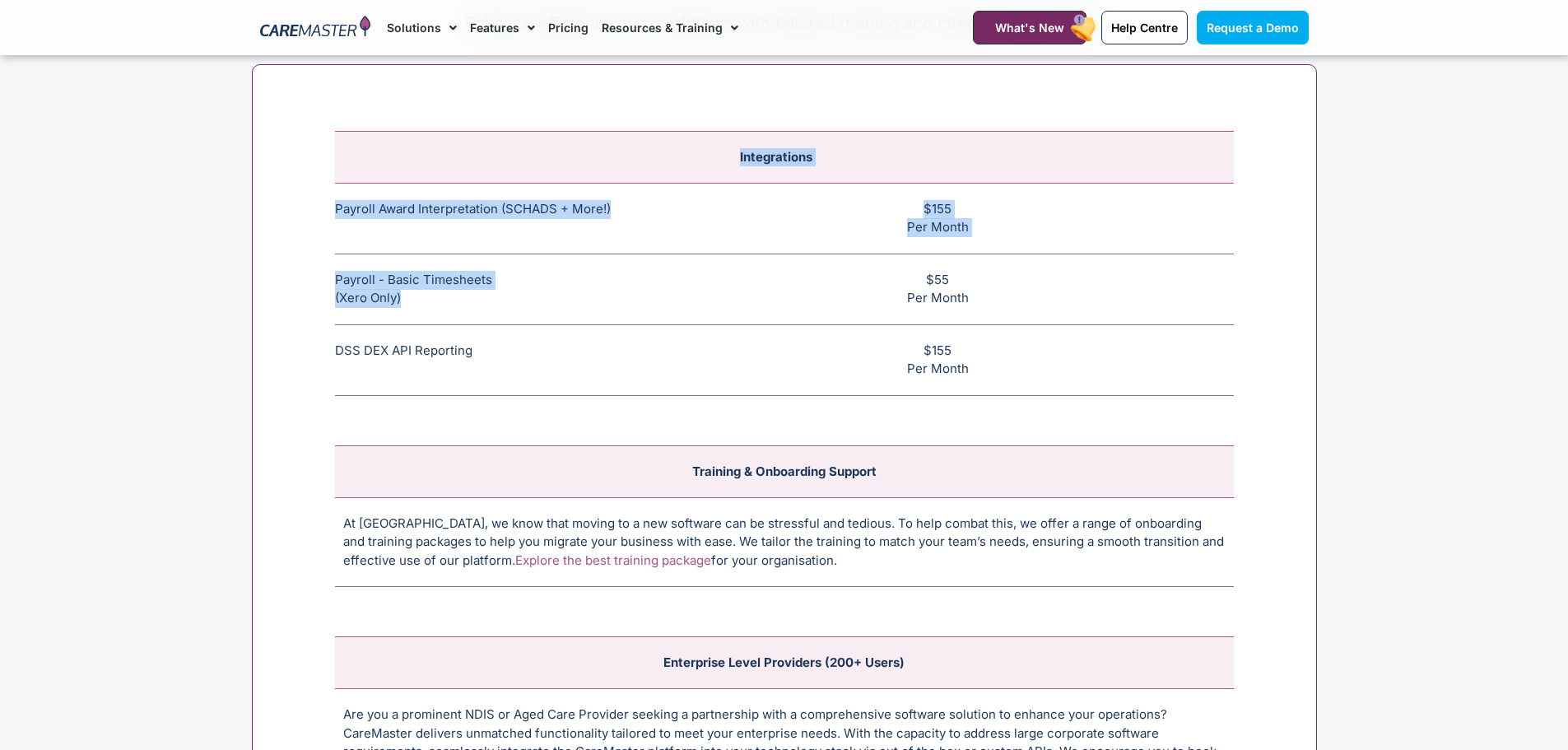
drag, startPoint x: 419, startPoint y: 313, endPoint x: 422, endPoint y: 289, distance: 24.2
click at [316, 272] on div "Integrations Payroll Award Interpretation (SCHADS + More!) The SCHADS Award int…" at bounding box center [784, 464] width 1065 height 801
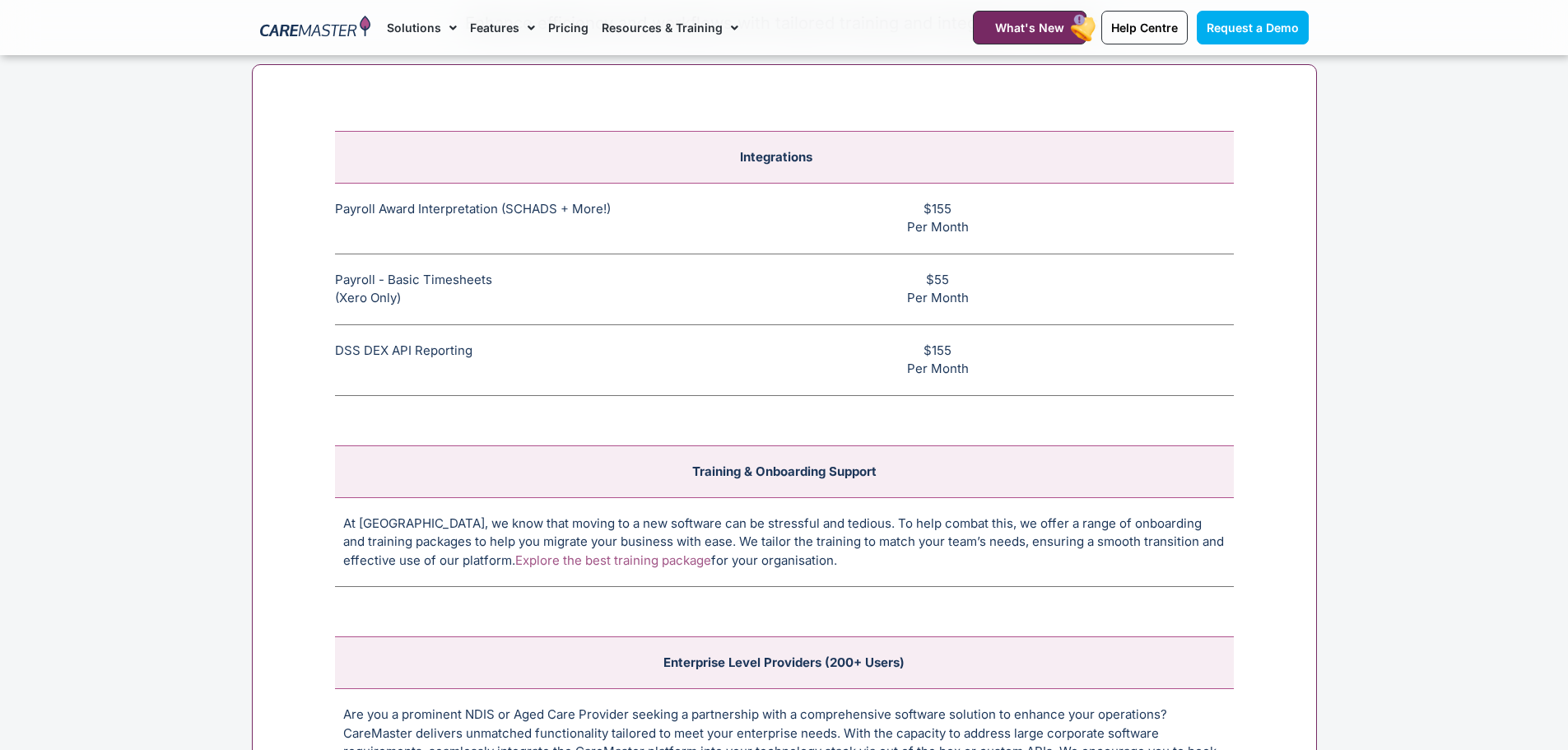
click at [575, 307] on td "Payroll - Basic Timesheets (Xero Only) The basic payroll feature allows timeshe…" at bounding box center [496, 289] width 324 height 70
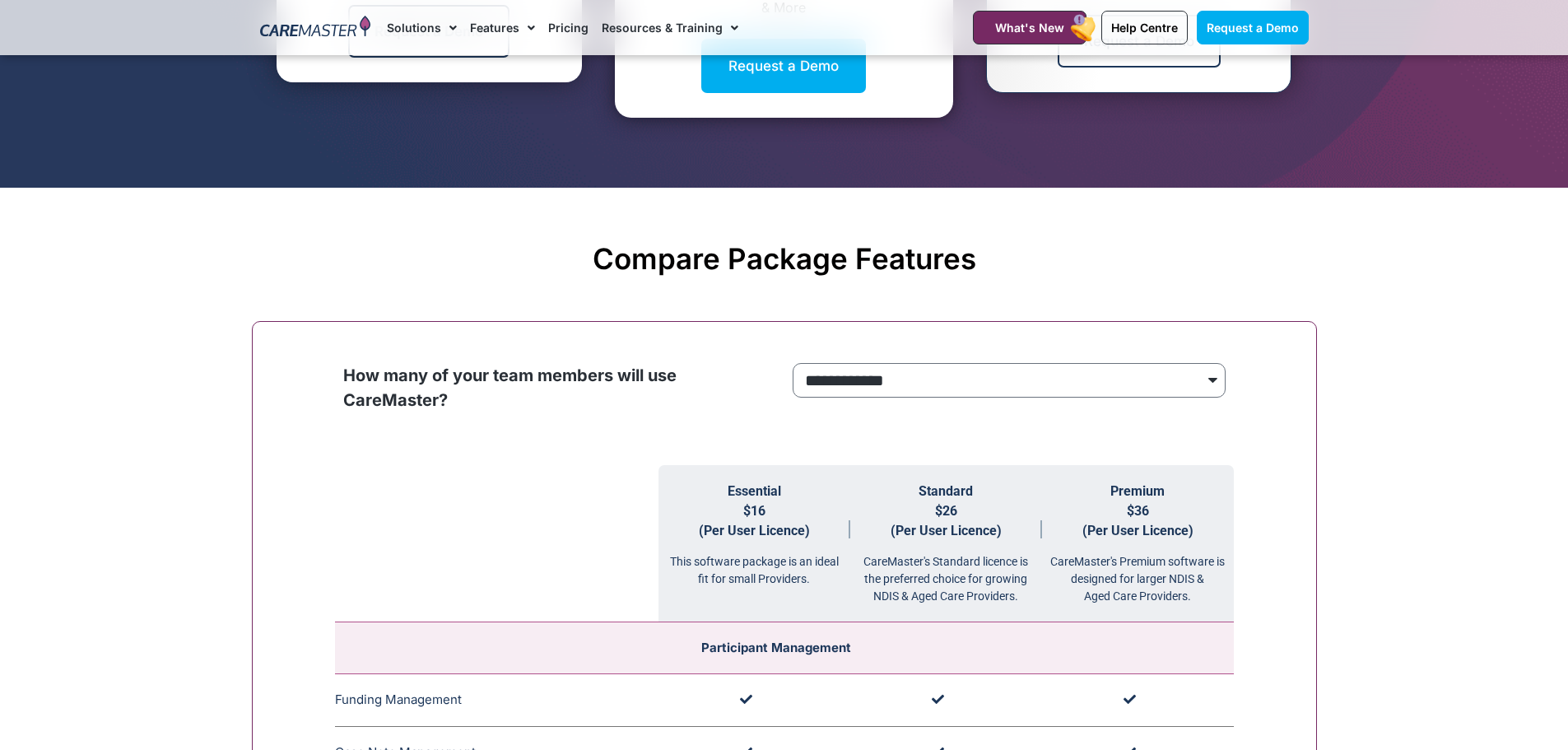
scroll to position [1483, 0]
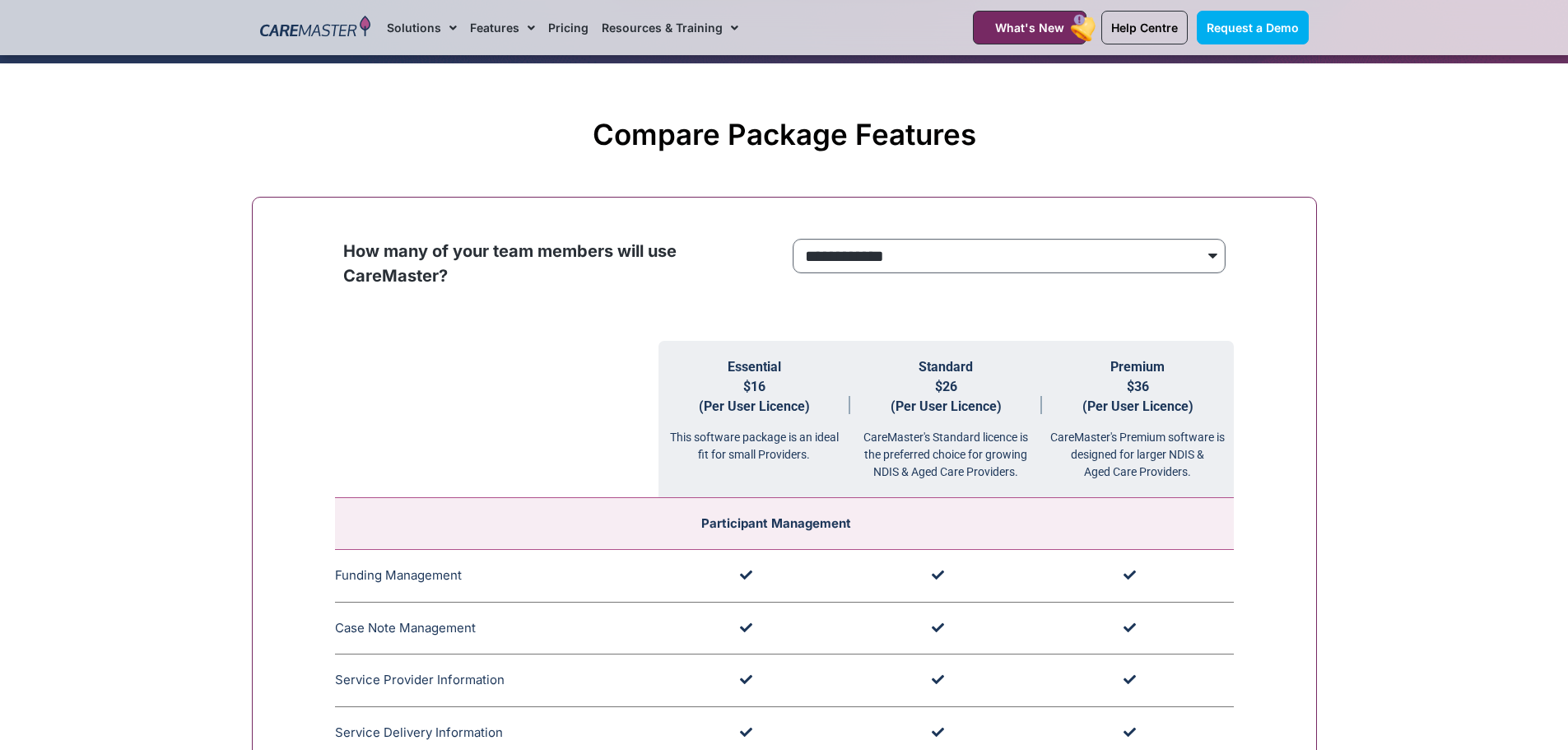
click at [1010, 272] on select "**********" at bounding box center [1010, 256] width 433 height 34
select select "****"
click at [793, 240] on select "**********" at bounding box center [1010, 256] width 433 height 34
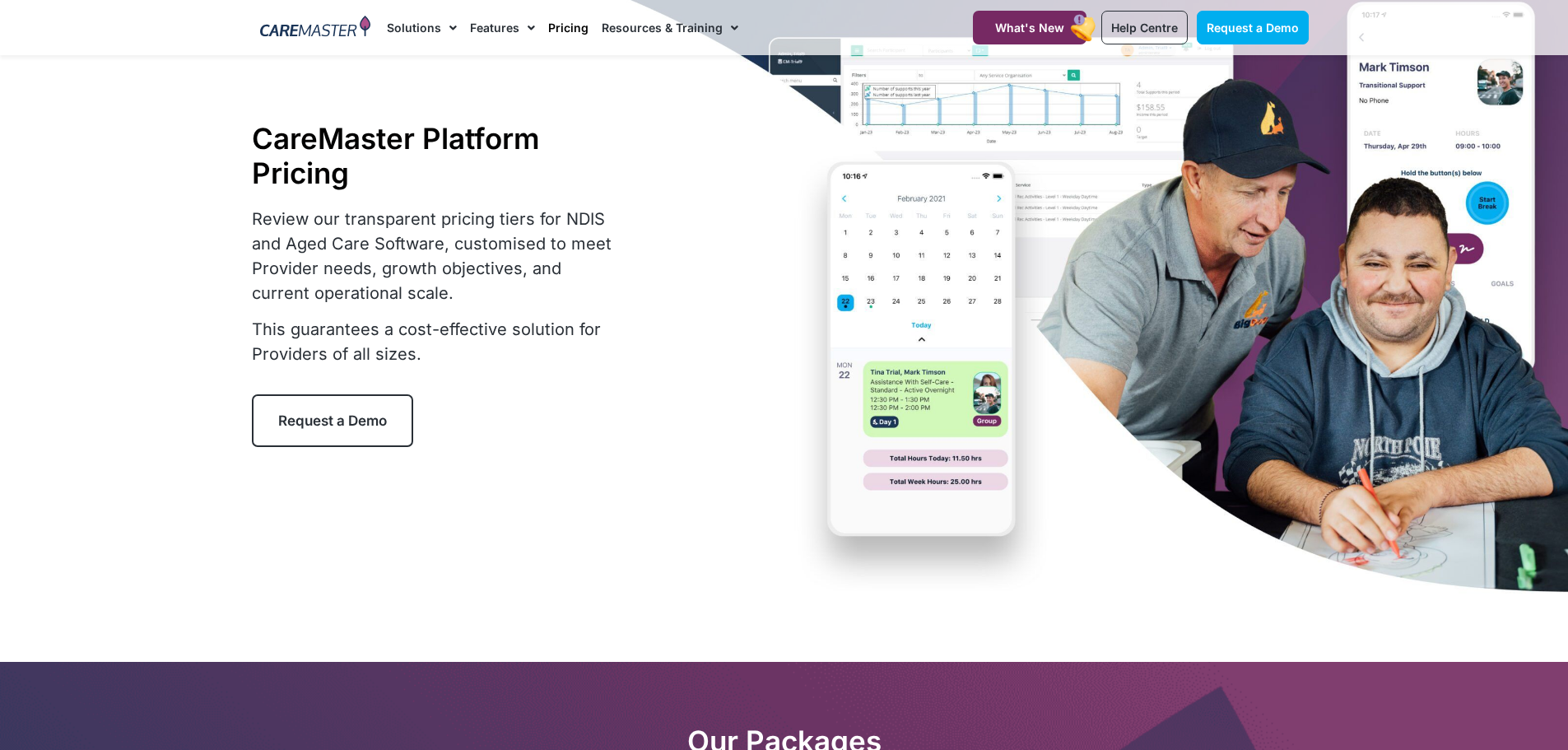
scroll to position [0, 0]
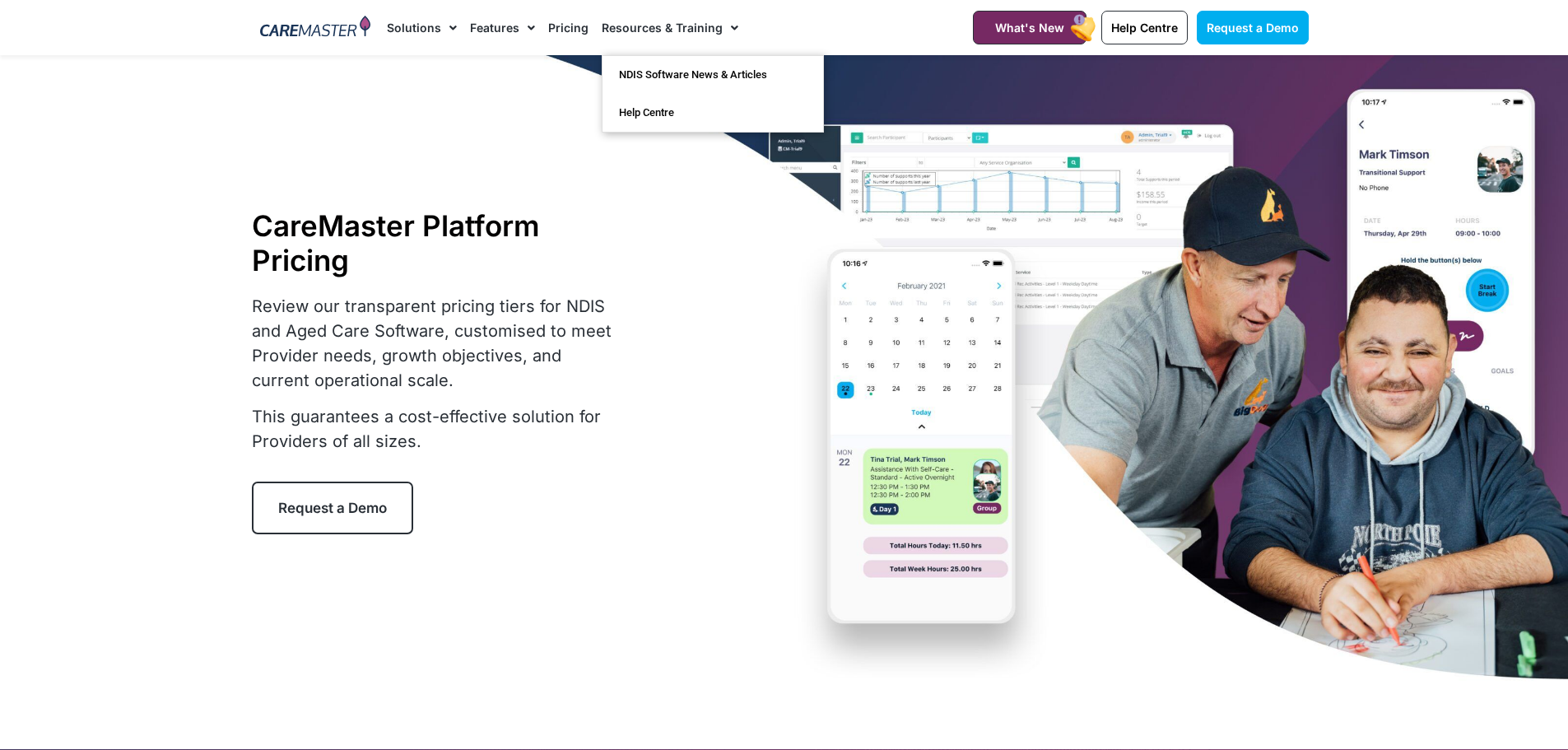
click at [760, 15] on nav "Solutions AI Roster Optimiser NDIS Software for Small Providers End-to-End NDIS…" at bounding box center [659, 27] width 545 height 55
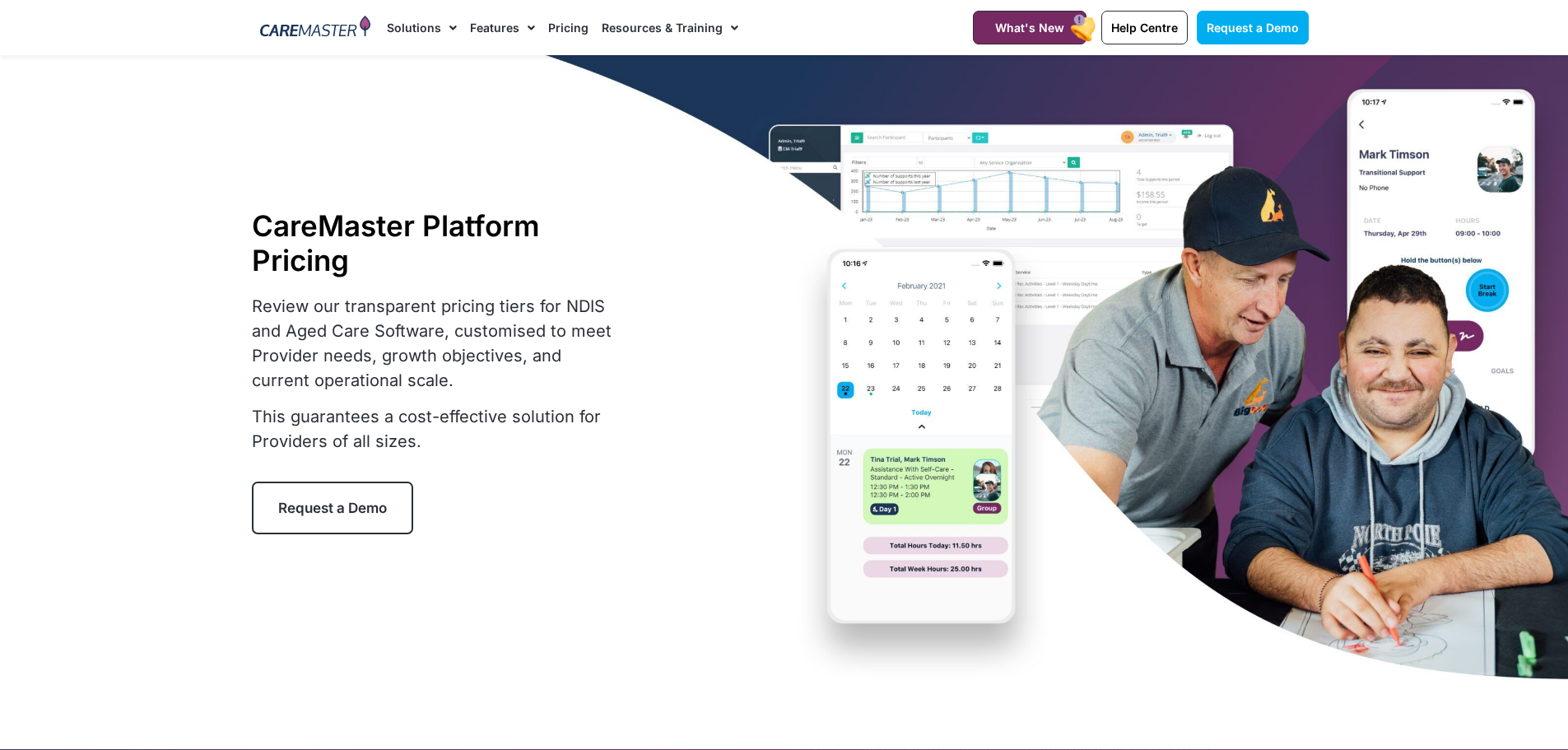
click at [723, 25] on span "Menu" at bounding box center [730, 28] width 15 height 28
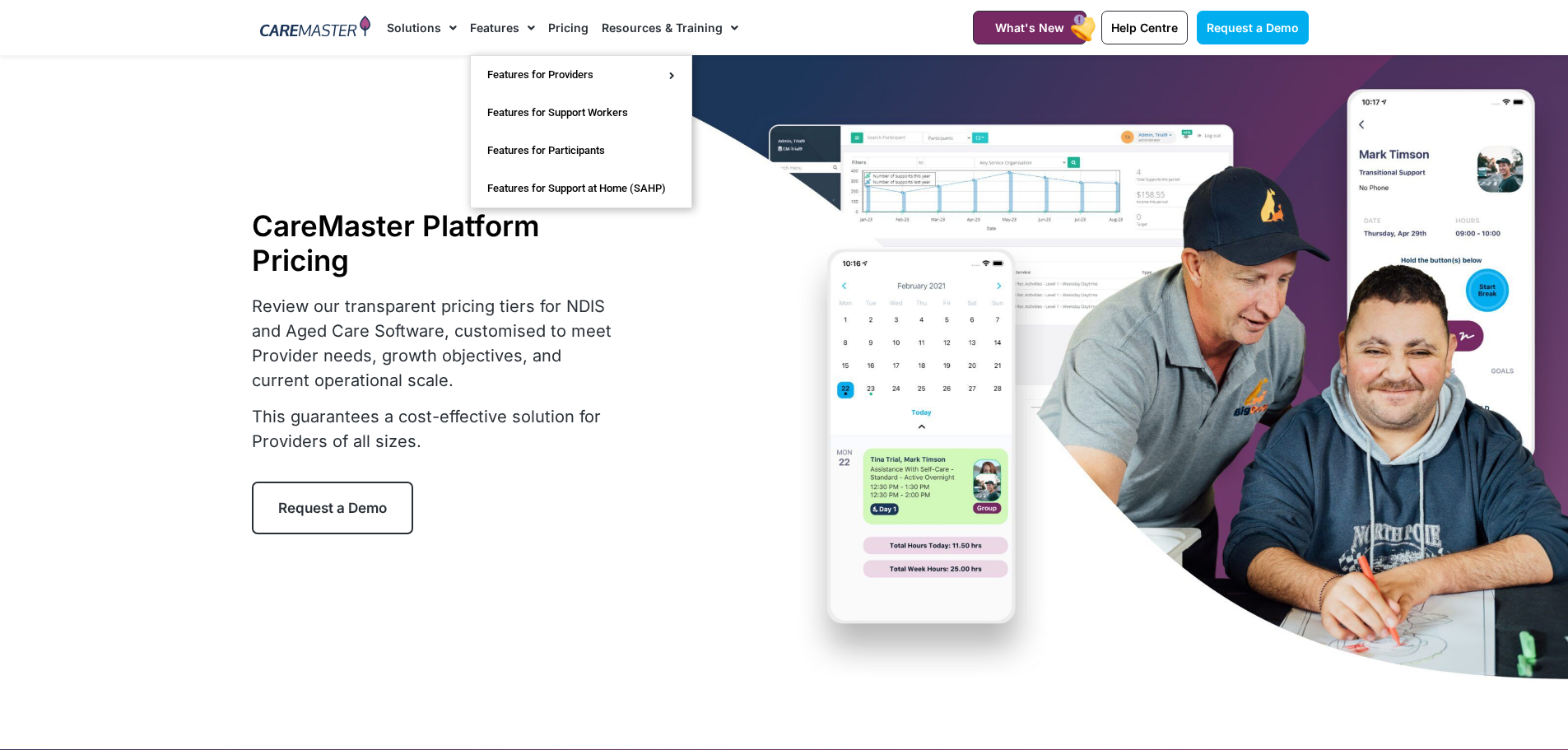
click at [522, 33] on span "Menu" at bounding box center [527, 28] width 15 height 28
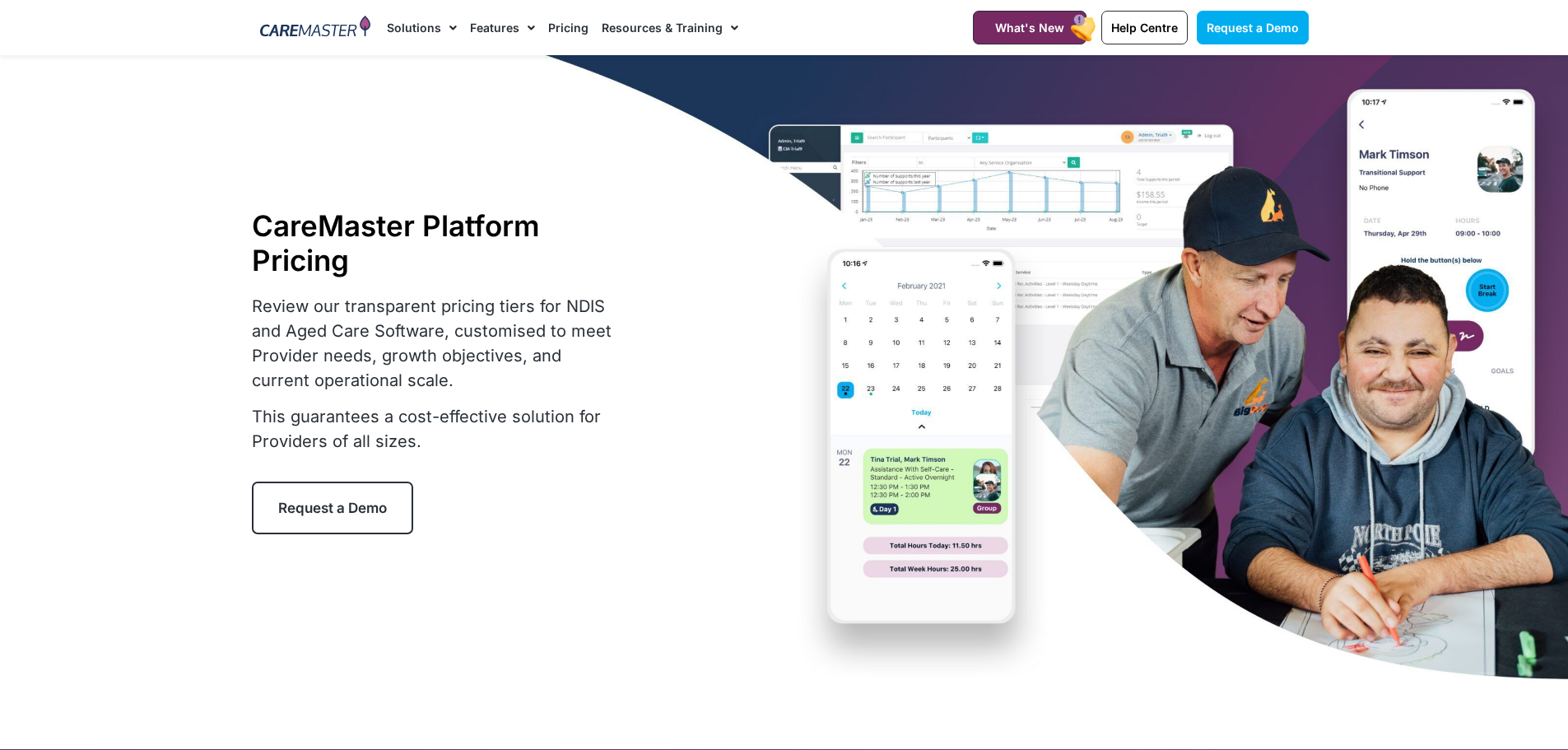
click at [503, 27] on link "Features" at bounding box center [503, 27] width 65 height 55
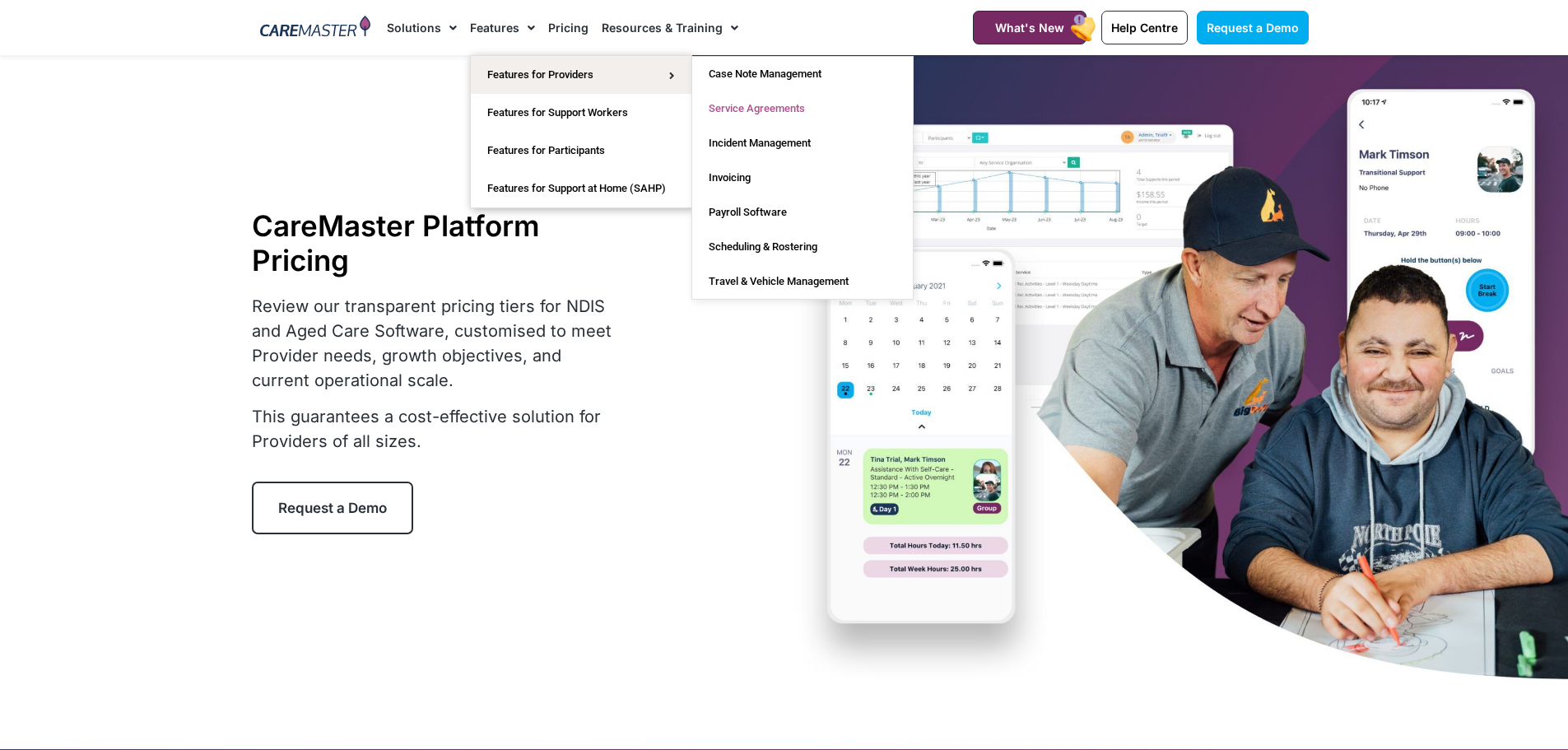
click at [742, 107] on link "Service Agreements" at bounding box center [802, 108] width 221 height 34
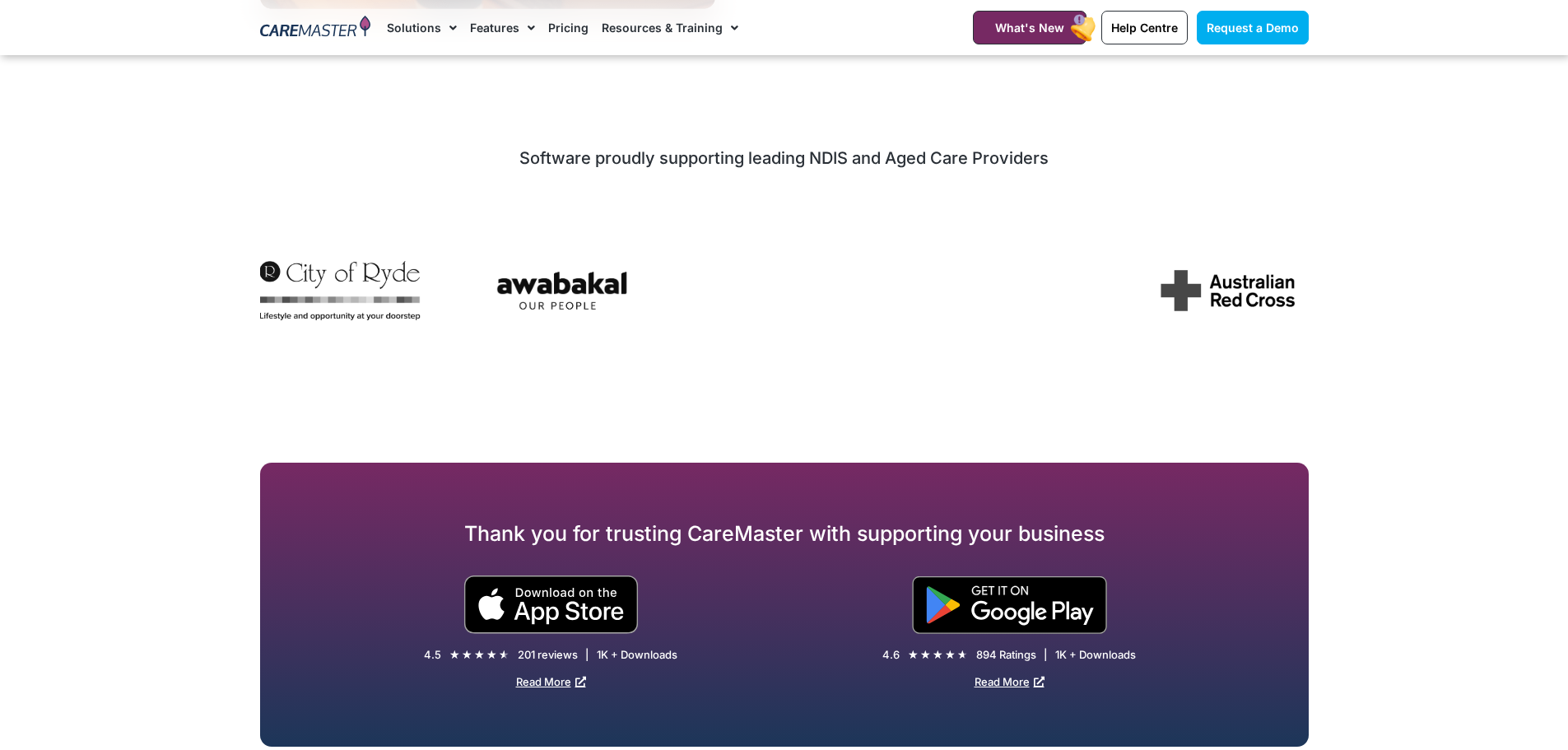
scroll to position [2883, 0]
